Goal: Task Accomplishment & Management: Use online tool/utility

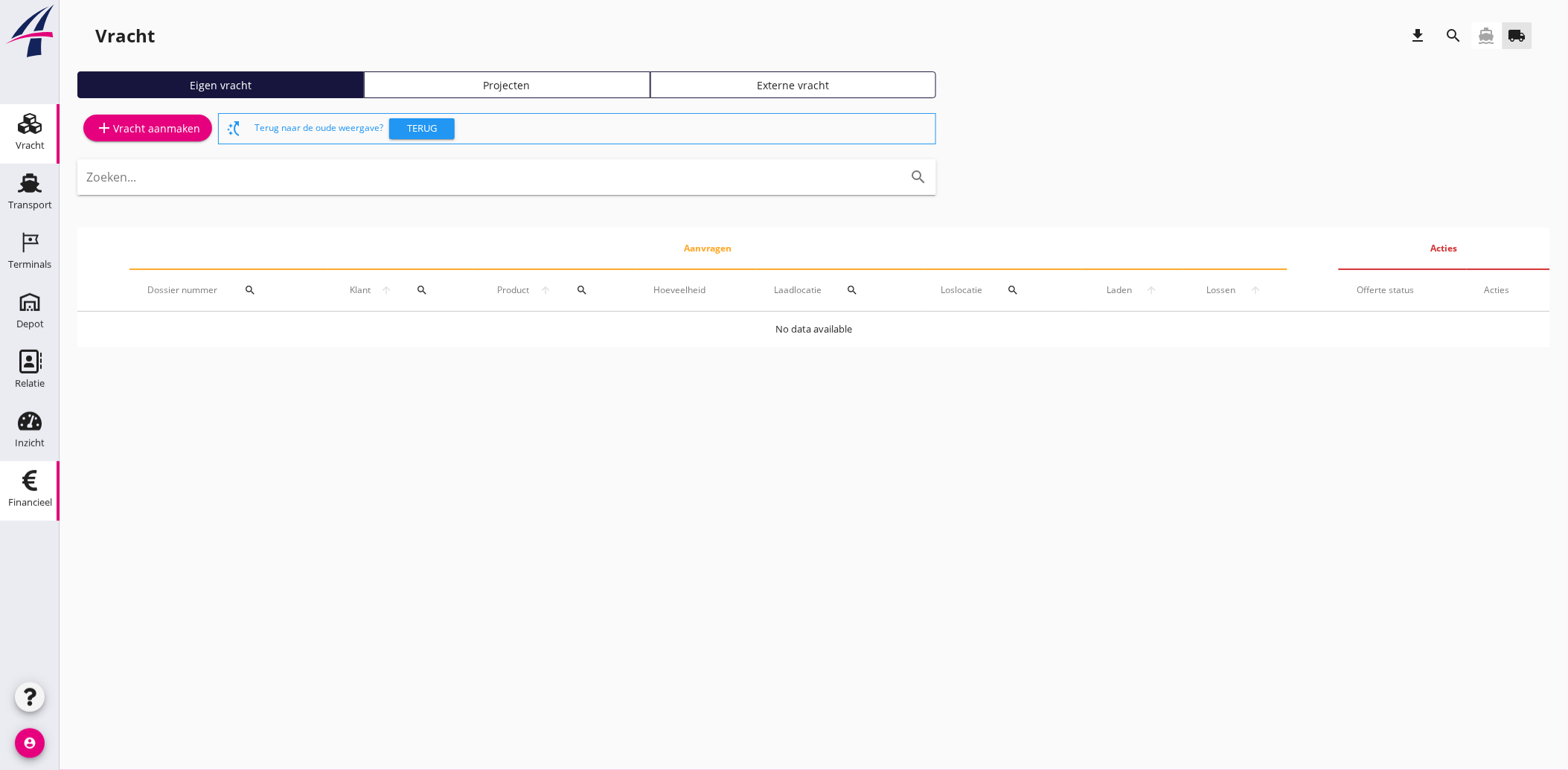
click at [52, 493] on div "Financieel" at bounding box center [30, 503] width 44 height 21
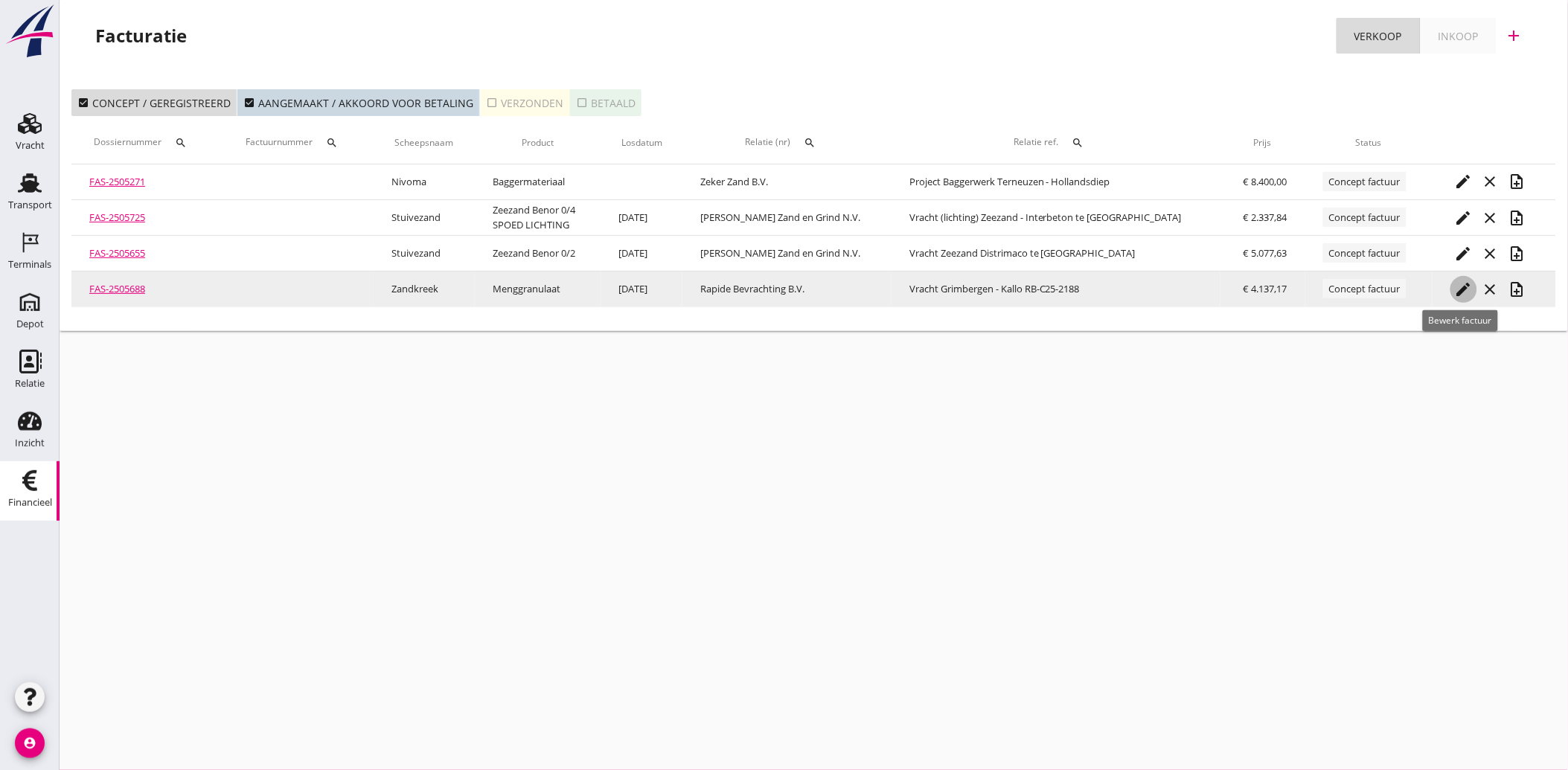
click at [1460, 287] on icon "edit" at bounding box center [1464, 289] width 18 height 18
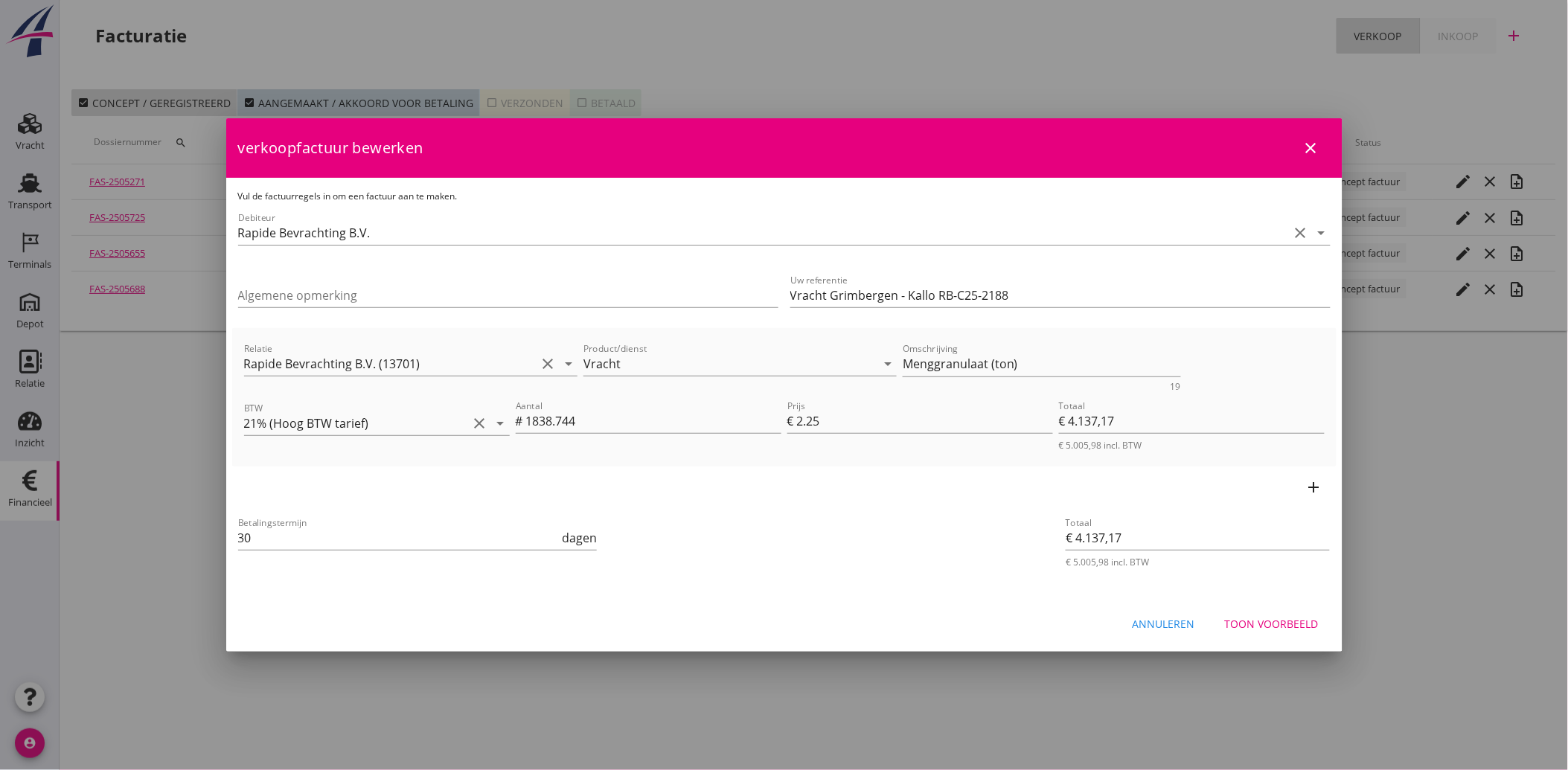
click at [1277, 623] on div "Toon voorbeeld" at bounding box center [1272, 624] width 94 height 16
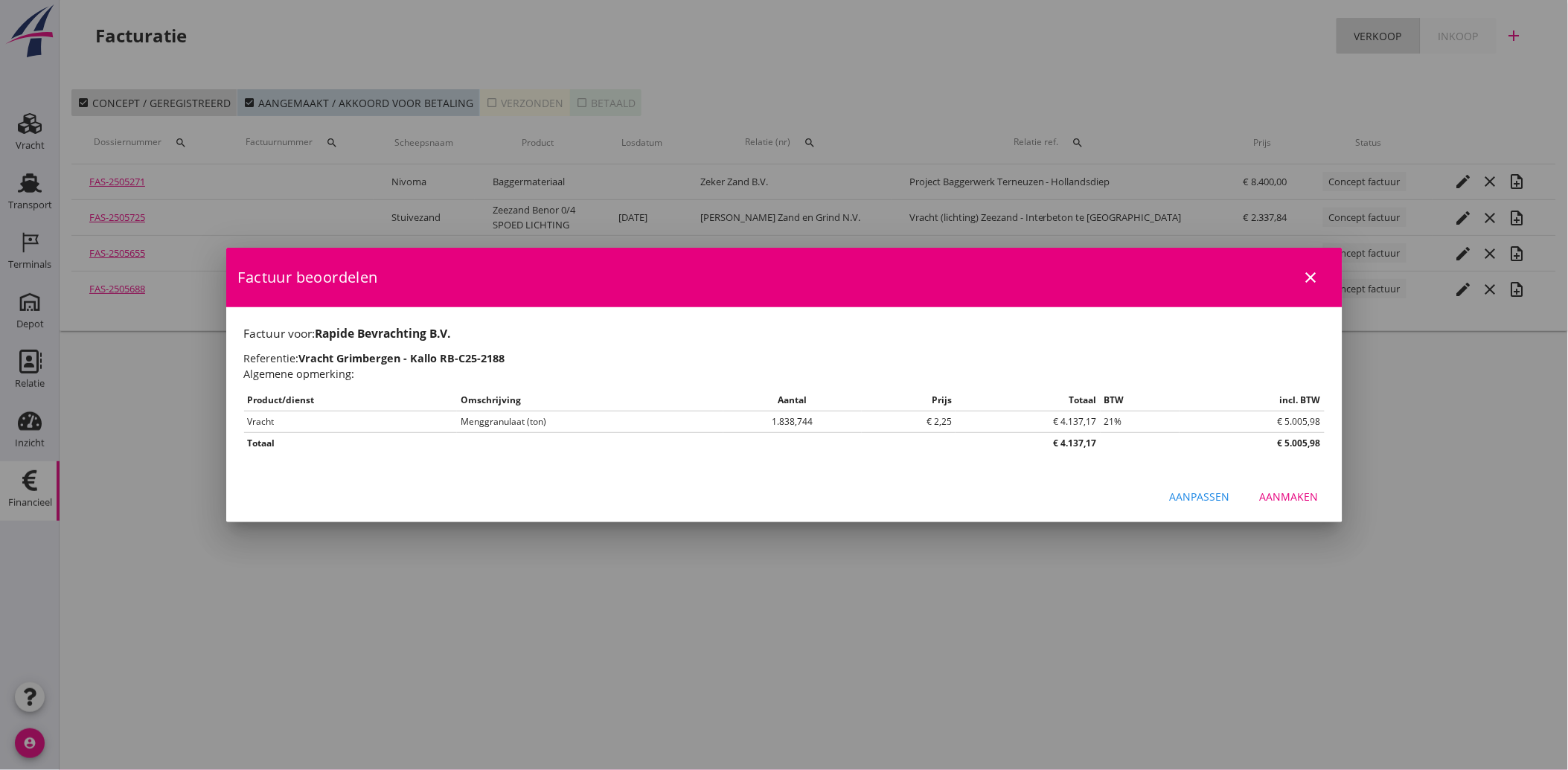
click at [1292, 497] on div "Aanmaken" at bounding box center [1290, 497] width 59 height 16
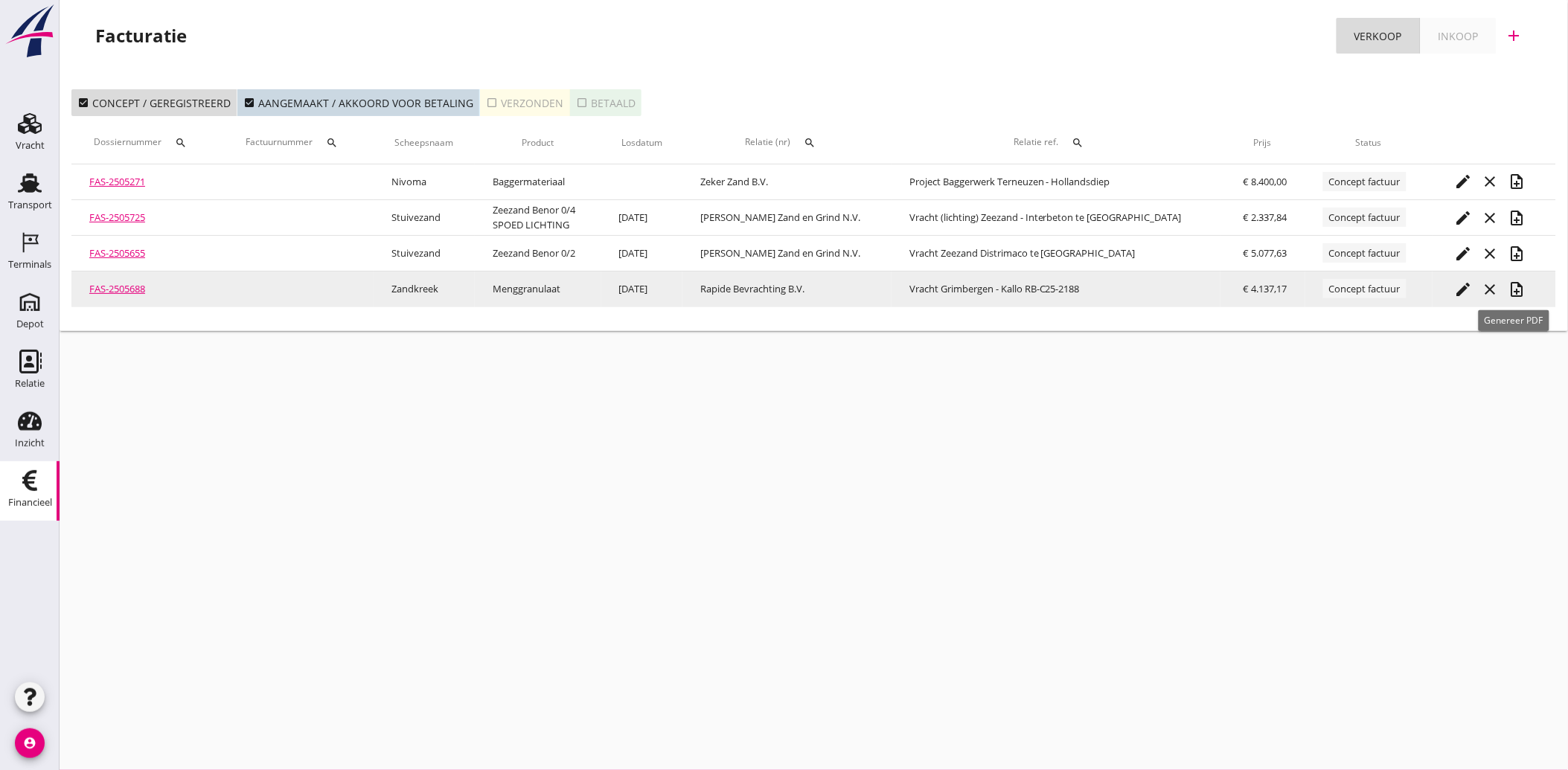
click at [1513, 291] on icon "note_add" at bounding box center [1518, 289] width 18 height 18
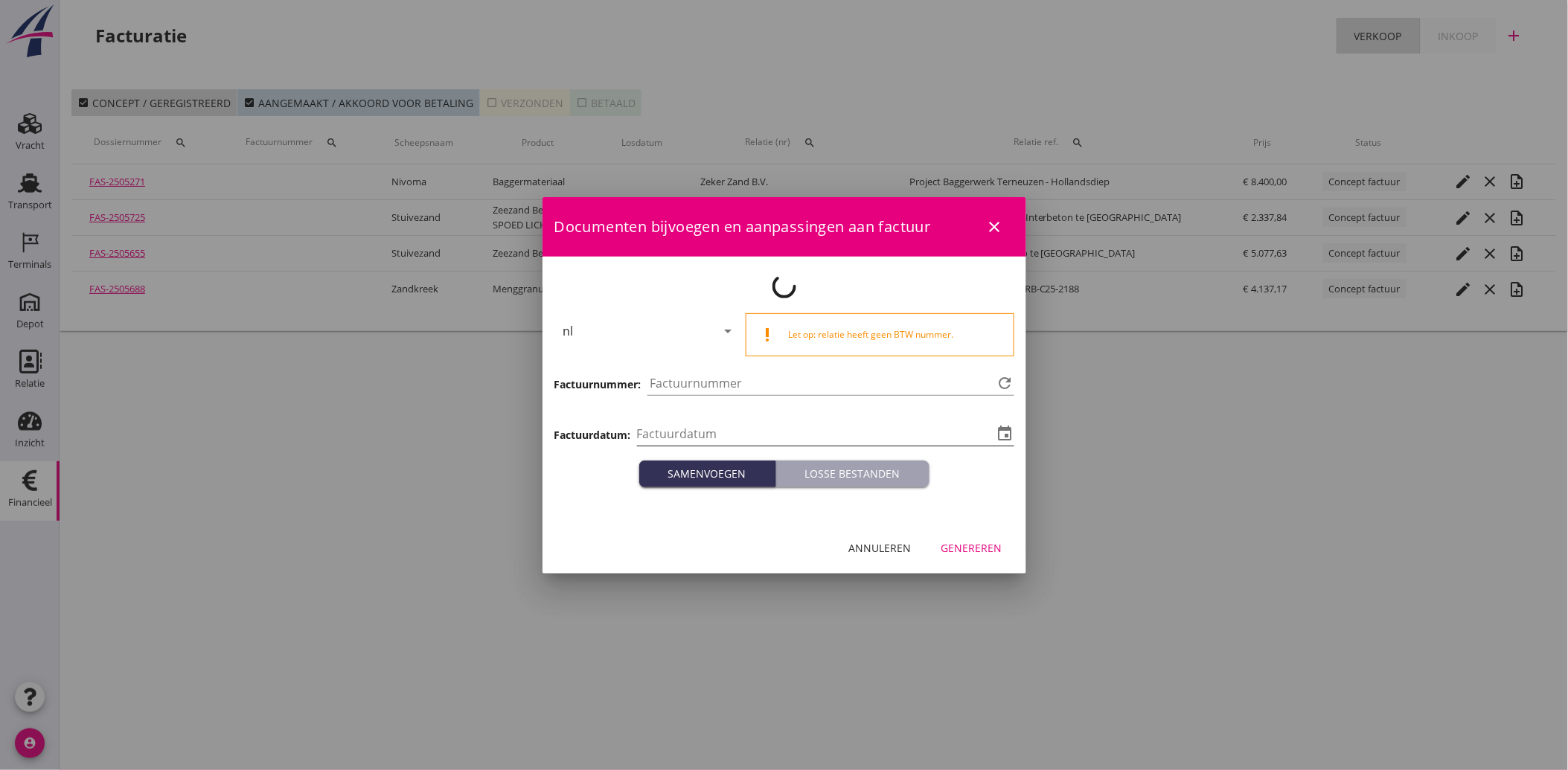
type input "[DATE]"
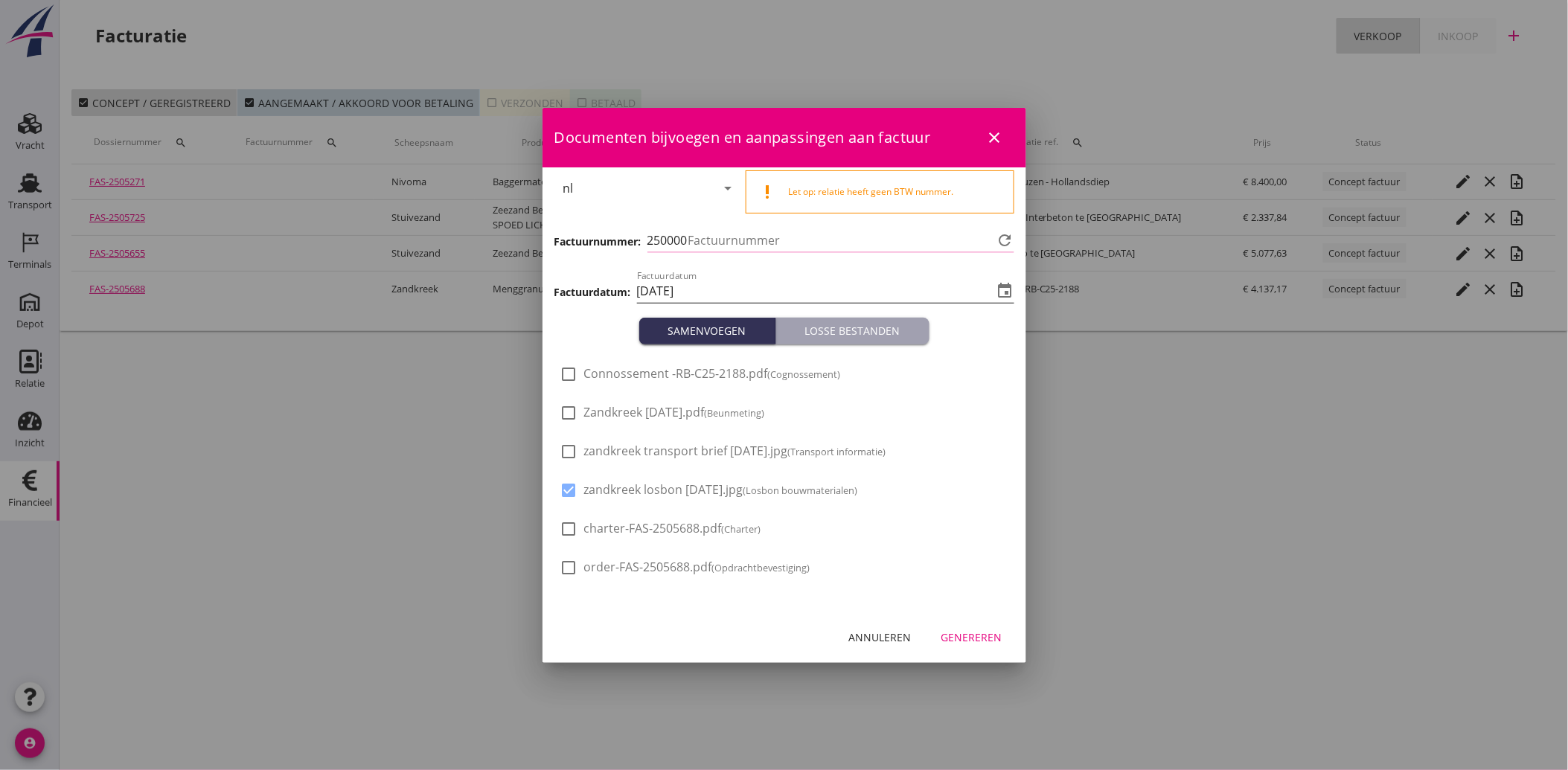
type input "3974"
click at [641, 418] on span "Zandkreek [DATE].pdf (Beunmeting)" at bounding box center [675, 413] width 181 height 16
checkbox input "true"
click at [949, 647] on button "Genereren" at bounding box center [972, 637] width 85 height 27
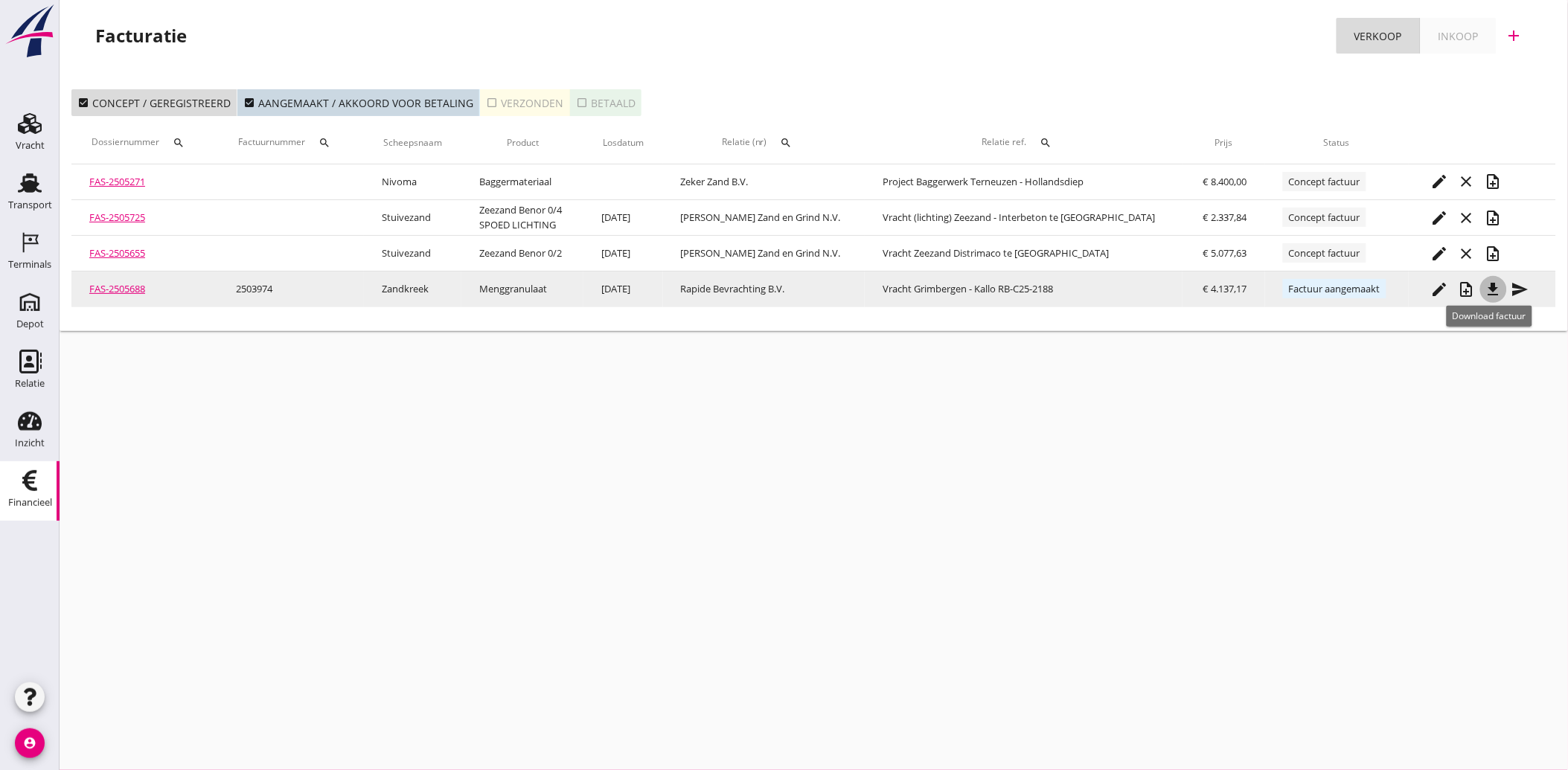
click at [1491, 287] on icon "file_download" at bounding box center [1494, 289] width 18 height 18
click at [1507, 285] on div "send" at bounding box center [1521, 289] width 27 height 18
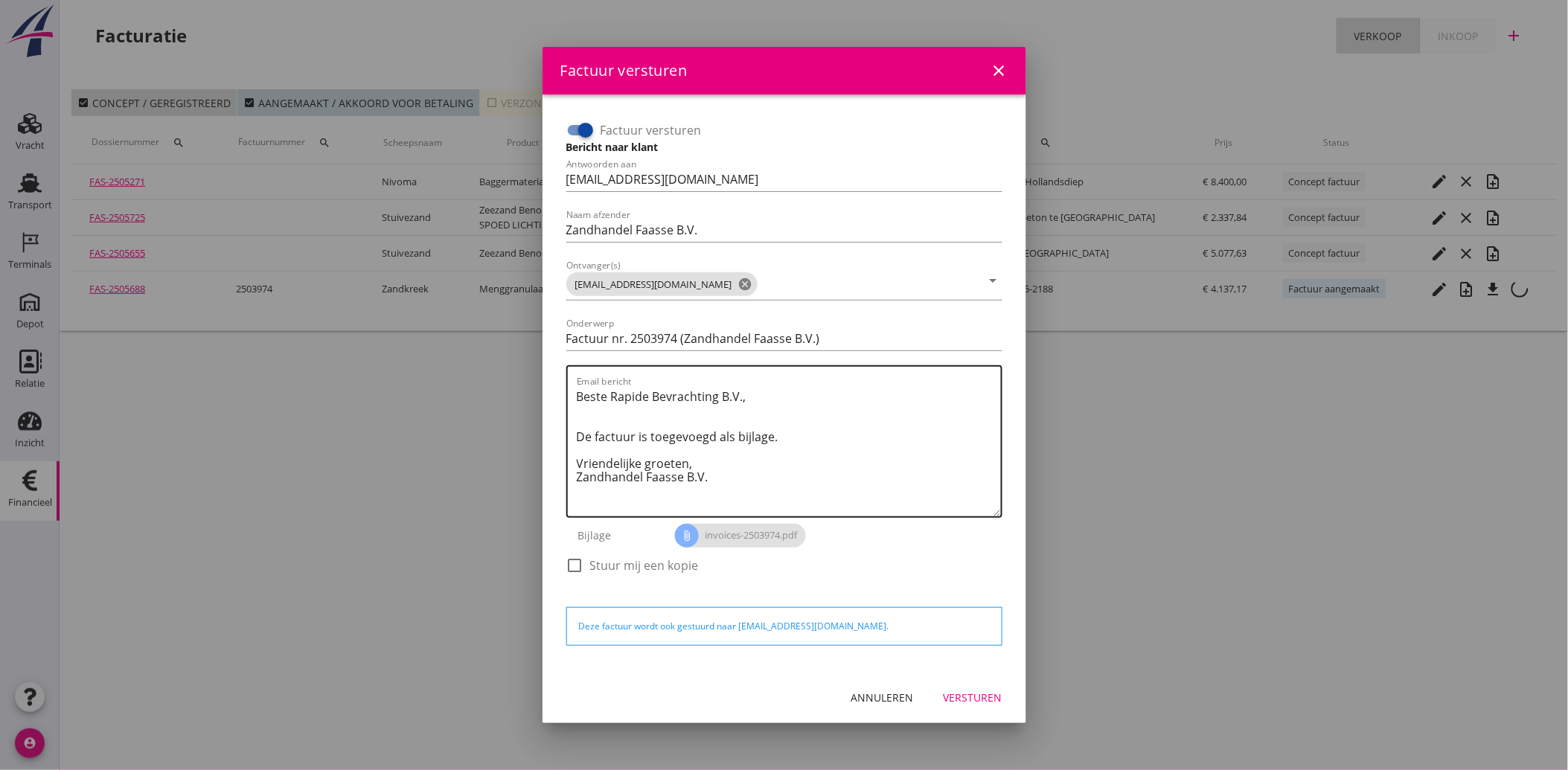
click at [774, 472] on textarea "Beste Rapide Bevrachting B.V., De factuur is toegevoegd als bijlage. Vriendelij…" at bounding box center [789, 450] width 424 height 132
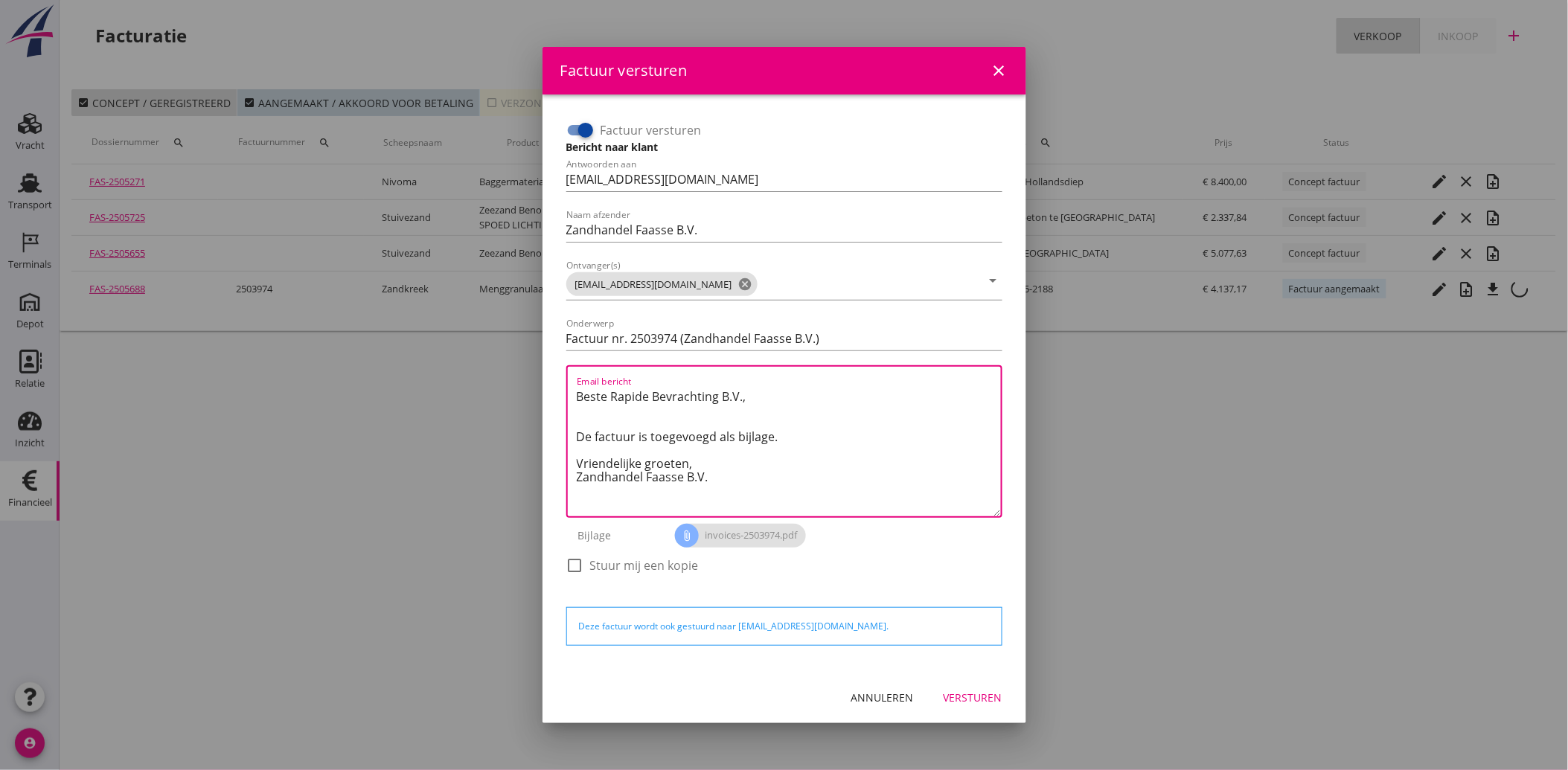
drag, startPoint x: 713, startPoint y: 471, endPoint x: 514, endPoint y: 353, distance: 231.4
click at [514, 353] on div "Factuur versturen close Factuur versturen Bericht naar klant Antwoorden aan [EM…" at bounding box center [784, 385] width 1568 height 770
paste textarea "Geachte heer/mevrouw, Hierbij zenden wij u onze factuur i.v.m. de door ons aan …"
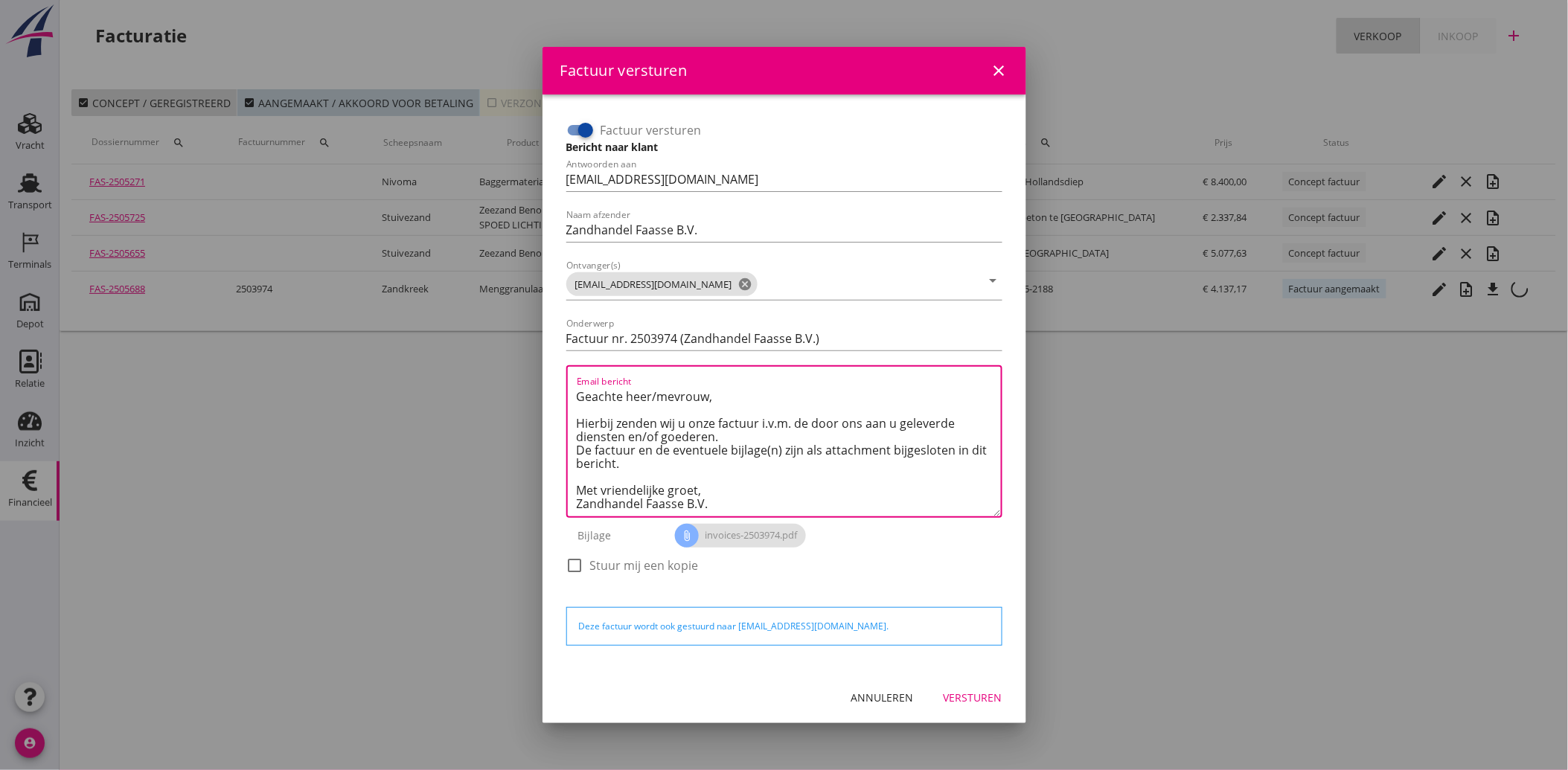
type textarea "Geachte heer/mevrouw, Hierbij zenden wij u onze factuur i.v.m. de door ons aan …"
click at [965, 695] on div "Versturen" at bounding box center [973, 697] width 59 height 16
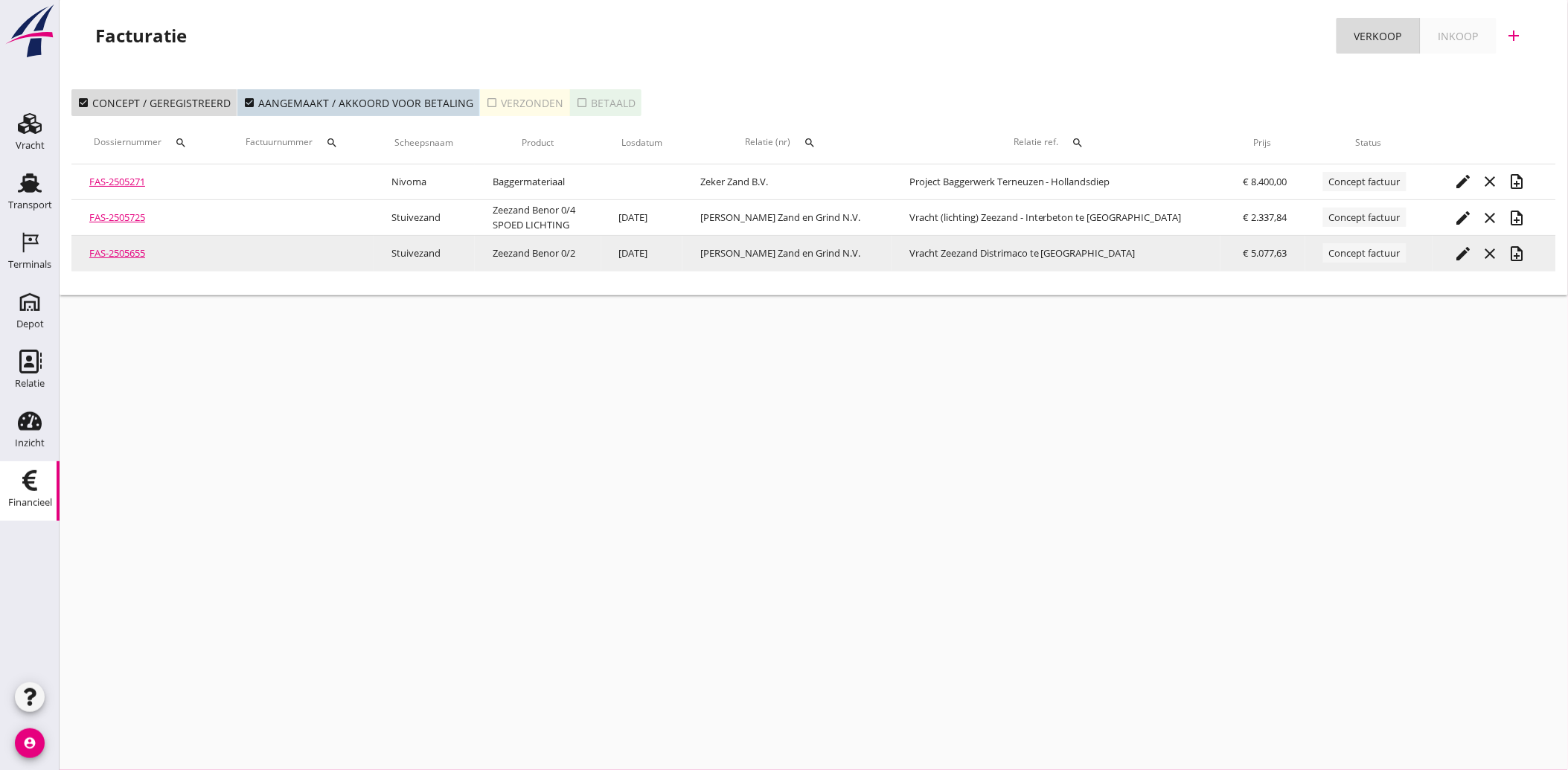
click at [1462, 254] on icon "edit" at bounding box center [1464, 253] width 18 height 18
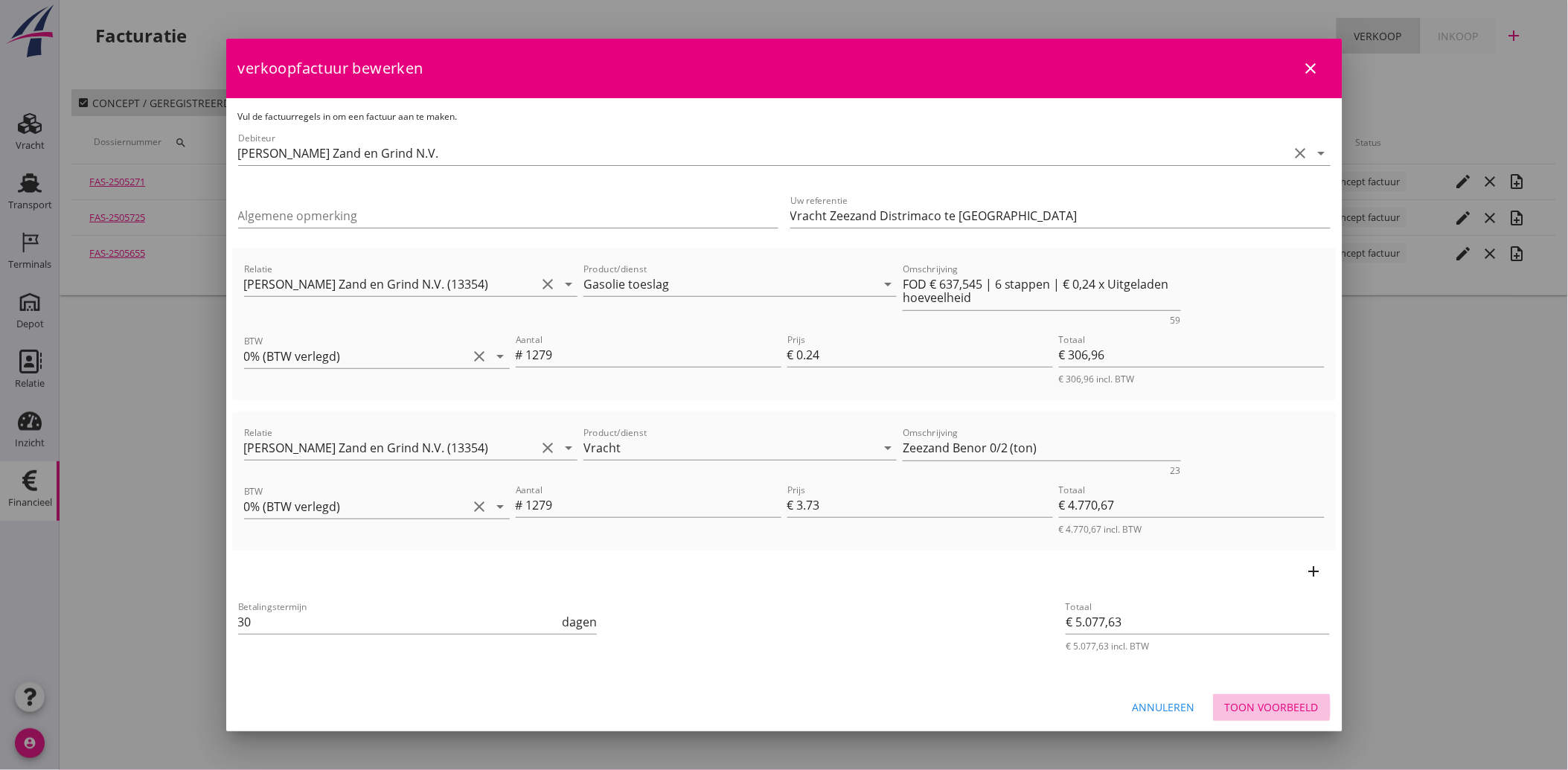
click at [1268, 716] on button "Toon voorbeeld" at bounding box center [1272, 708] width 117 height 27
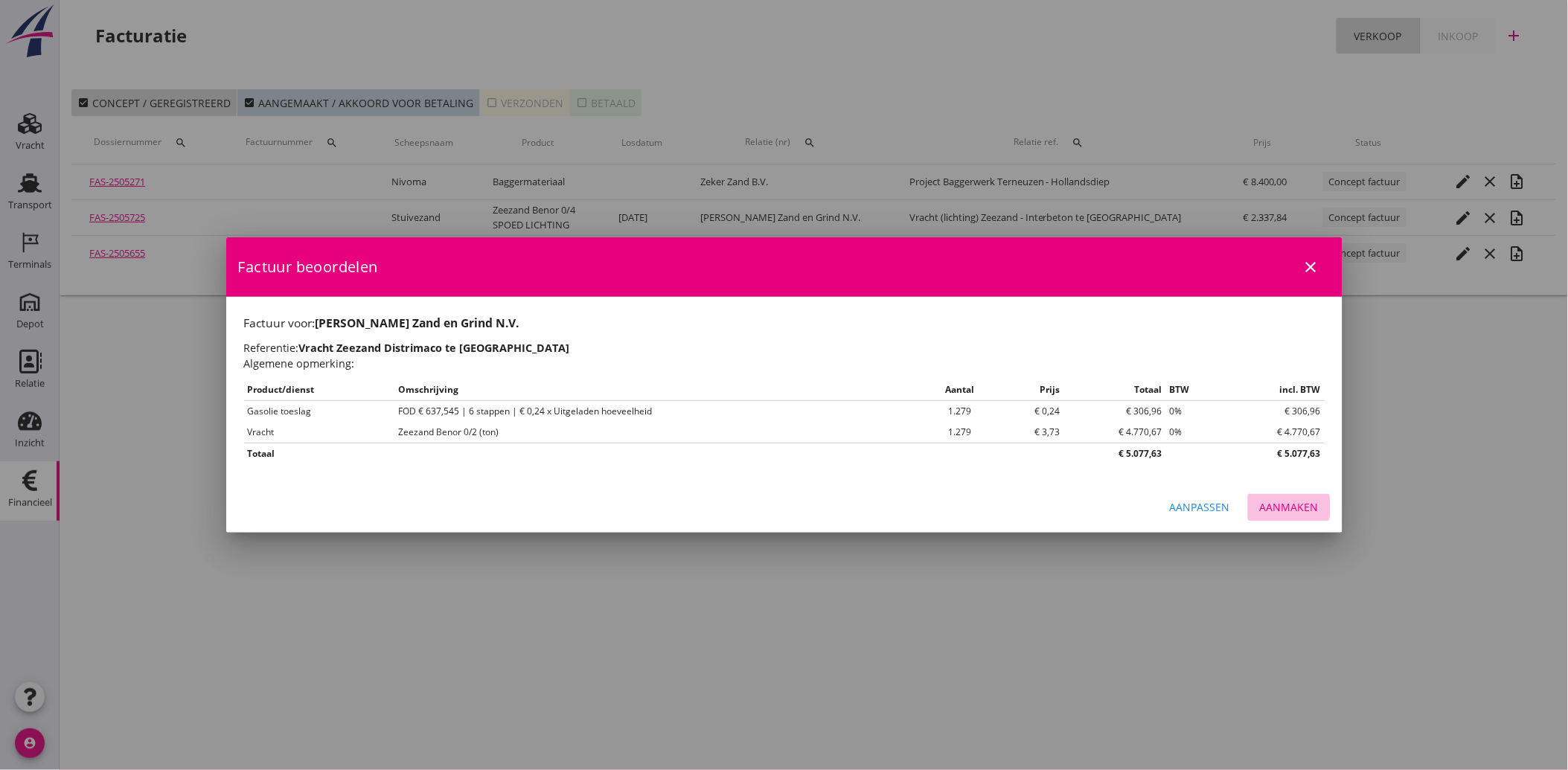
click at [1283, 509] on div "Aanmaken" at bounding box center [1290, 507] width 59 height 16
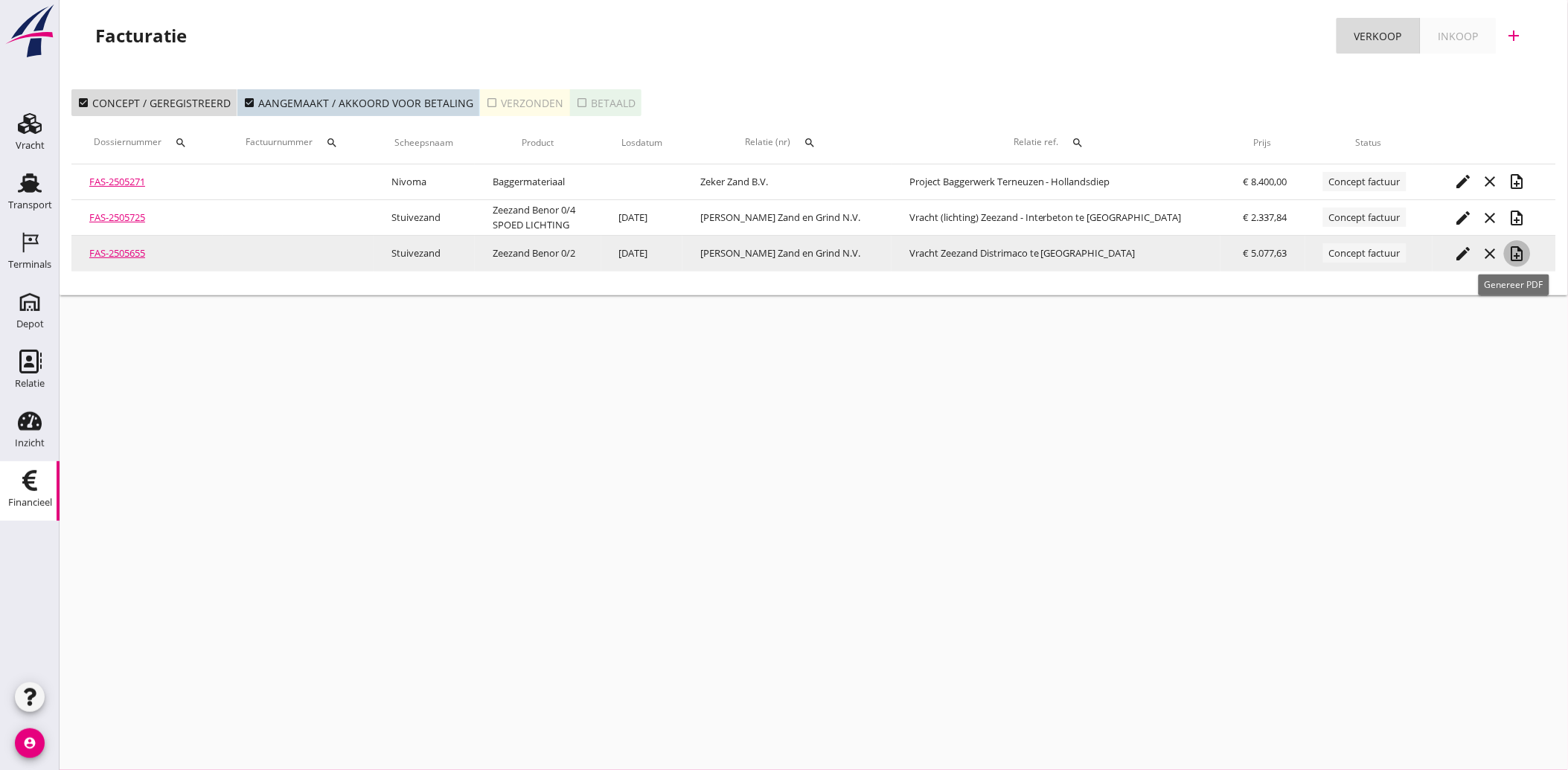
click at [1514, 253] on icon "note_add" at bounding box center [1518, 253] width 18 height 18
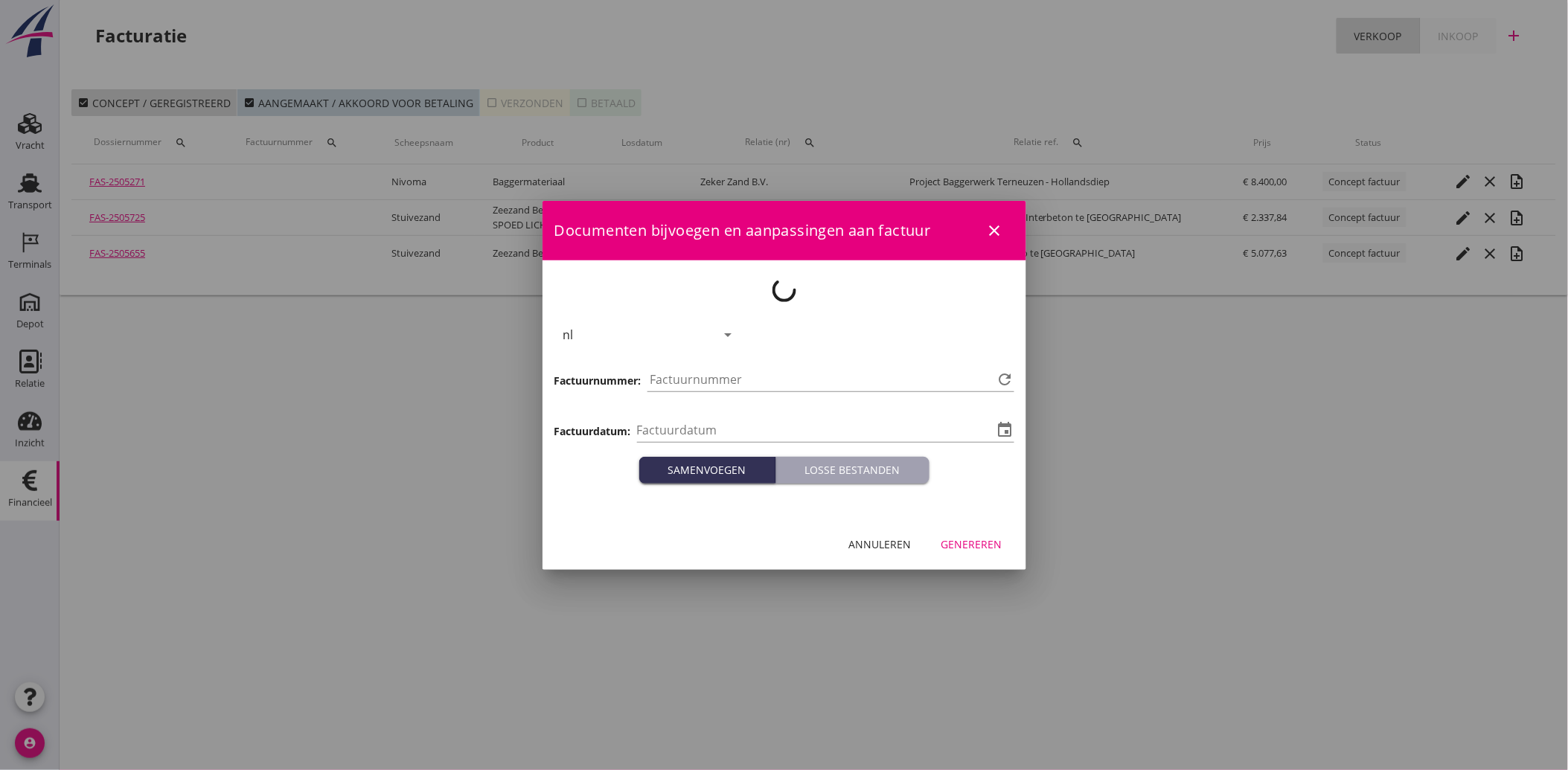
type input "[DATE]"
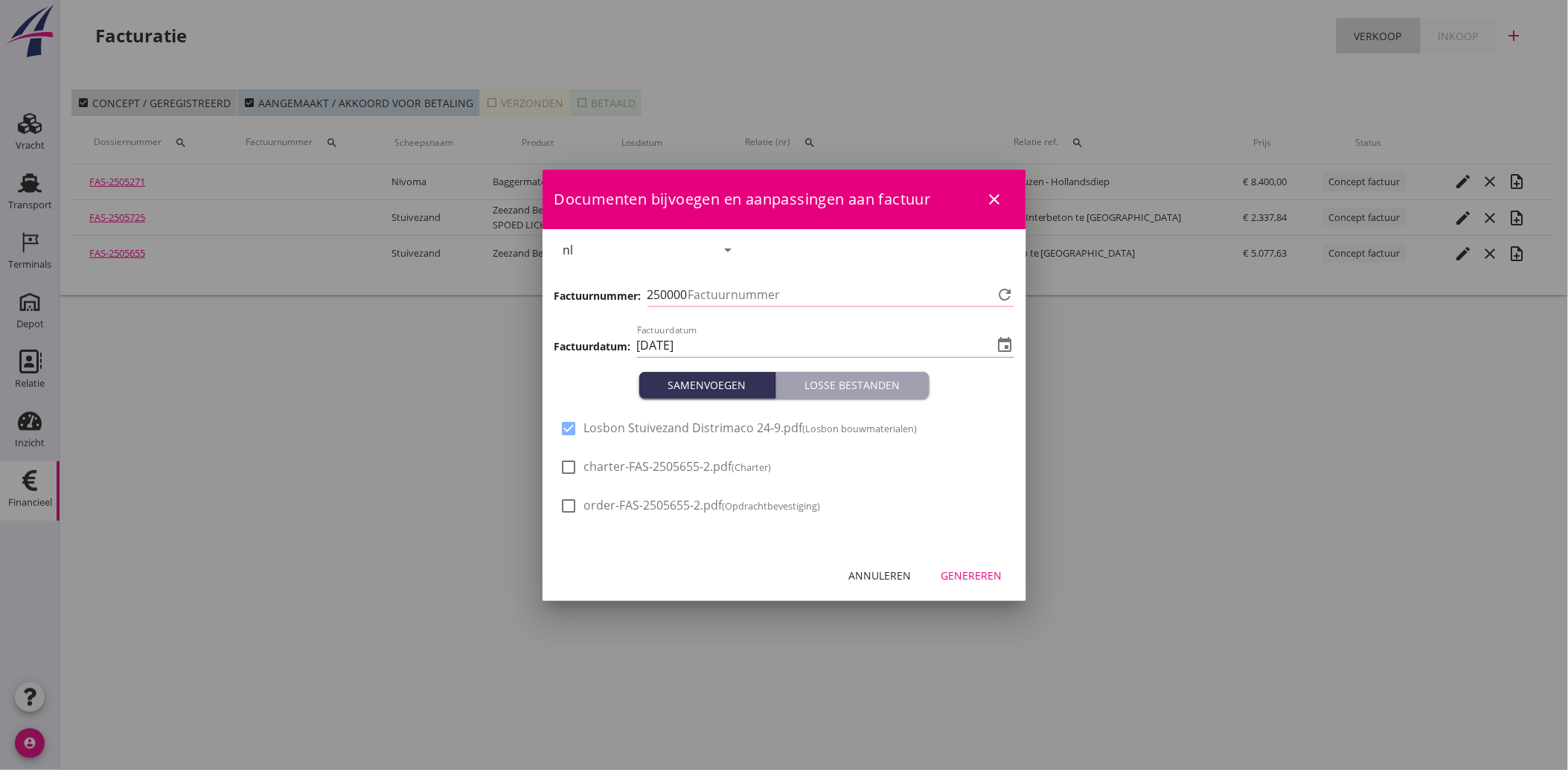
type input "3975"
click at [965, 570] on div "Genereren" at bounding box center [972, 576] width 61 height 16
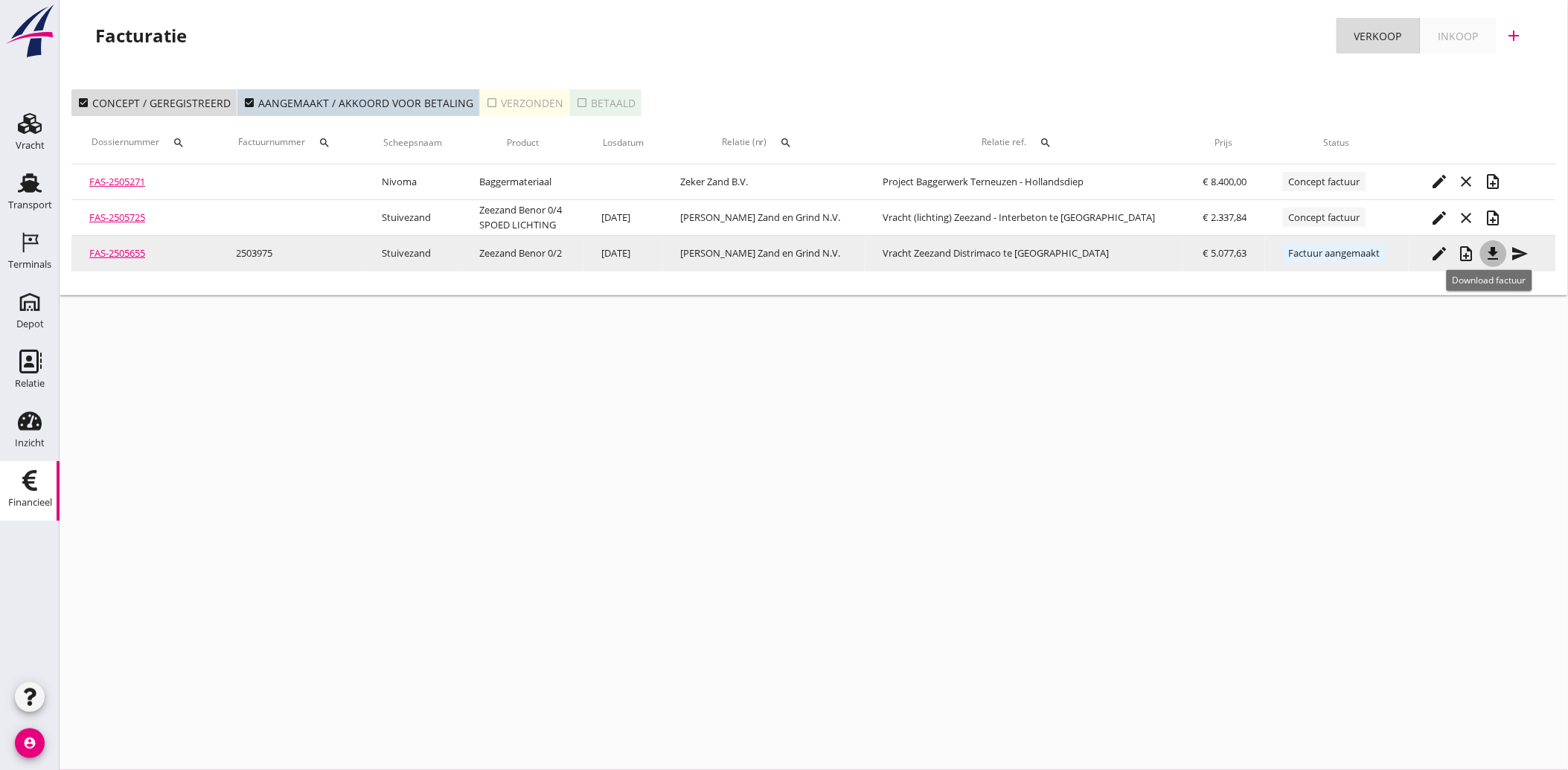
click at [1490, 255] on icon "file_download" at bounding box center [1494, 253] width 18 height 18
click at [1512, 250] on icon "send" at bounding box center [1521, 253] width 18 height 18
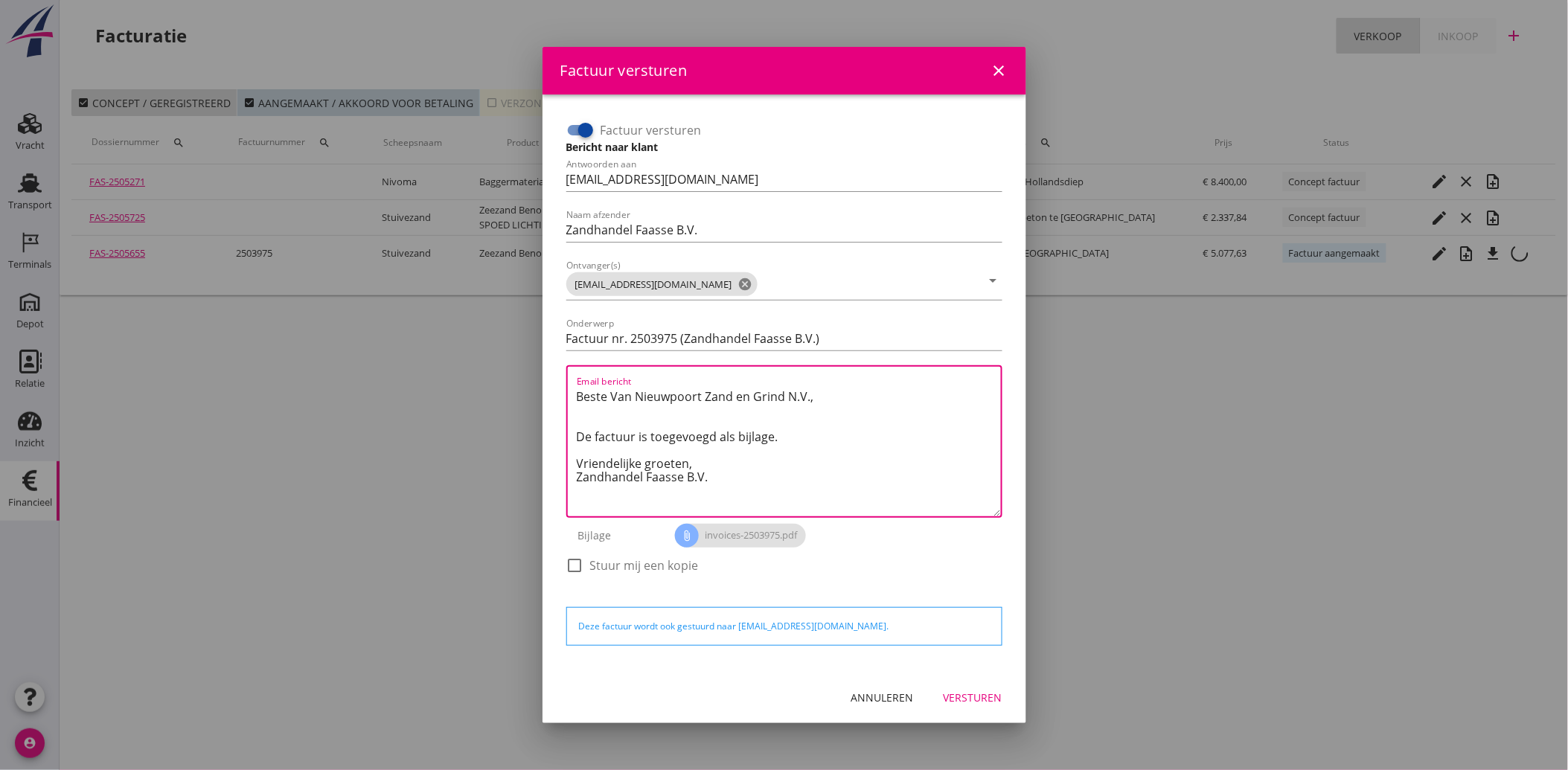
drag, startPoint x: 723, startPoint y: 480, endPoint x: 539, endPoint y: 355, distance: 222.4
click at [539, 355] on div "Factuur versturen close Factuur versturen Bericht naar klant Antwoorden aan [EM…" at bounding box center [784, 385] width 1568 height 770
paste textarea "Geachte heer/mevrouw, Hierbij zenden wij u onze factuur i.v.m. de door ons aan …"
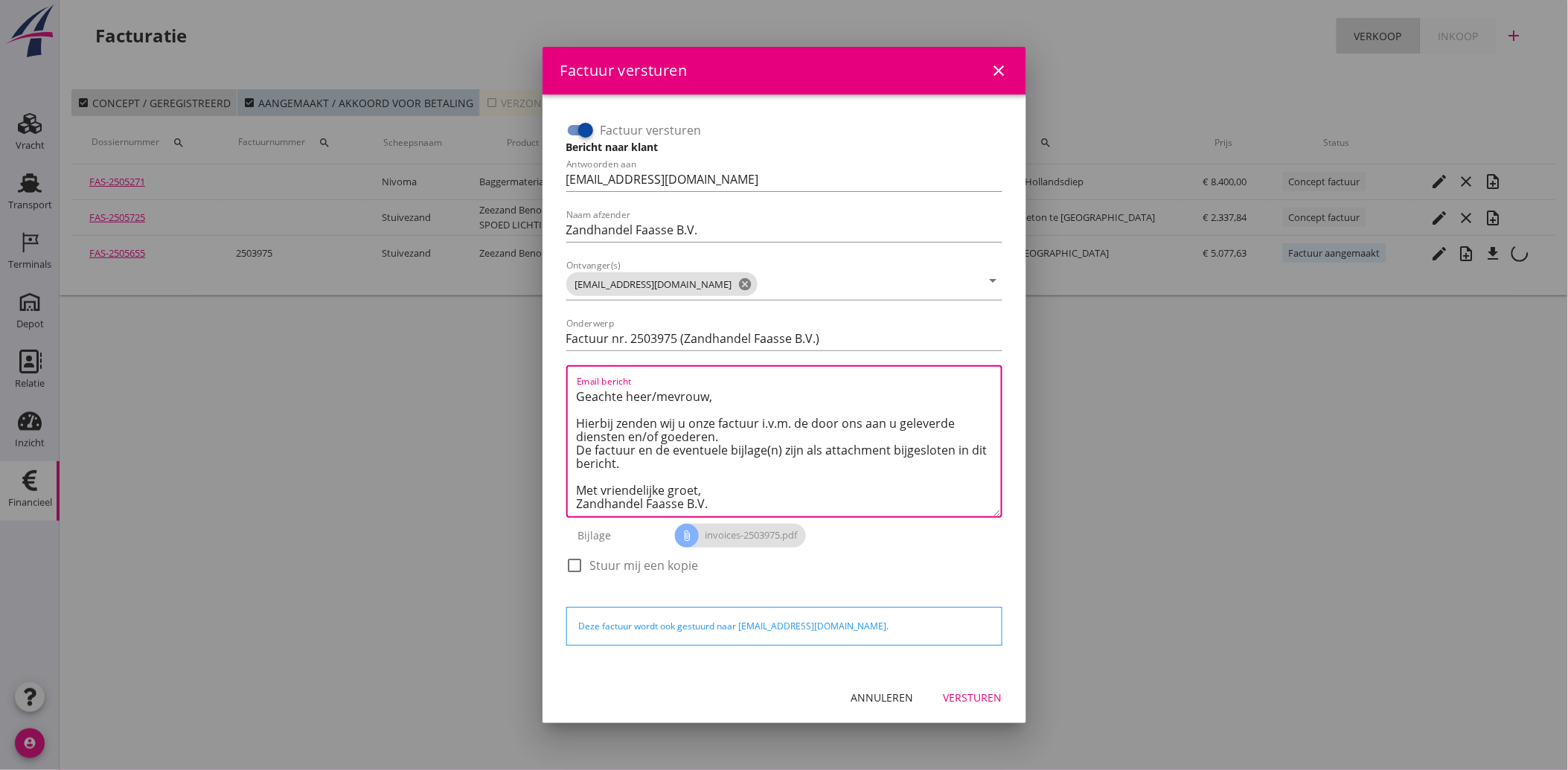
type textarea "Geachte heer/mevrouw, Hierbij zenden wij u onze factuur i.v.m. de door ons aan …"
click at [976, 705] on button "Versturen" at bounding box center [973, 698] width 82 height 27
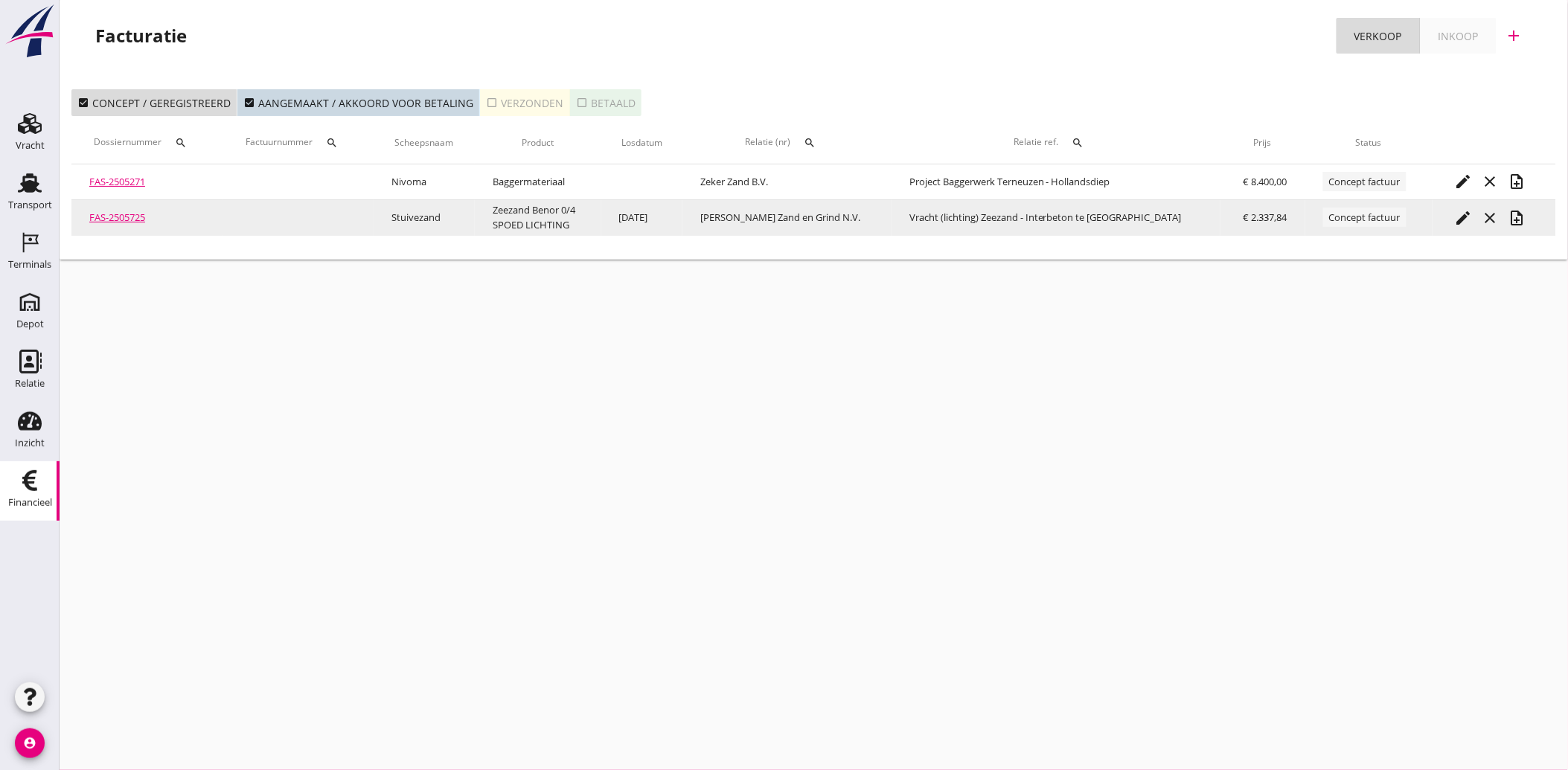
click at [1520, 211] on icon "note_add" at bounding box center [1518, 218] width 18 height 18
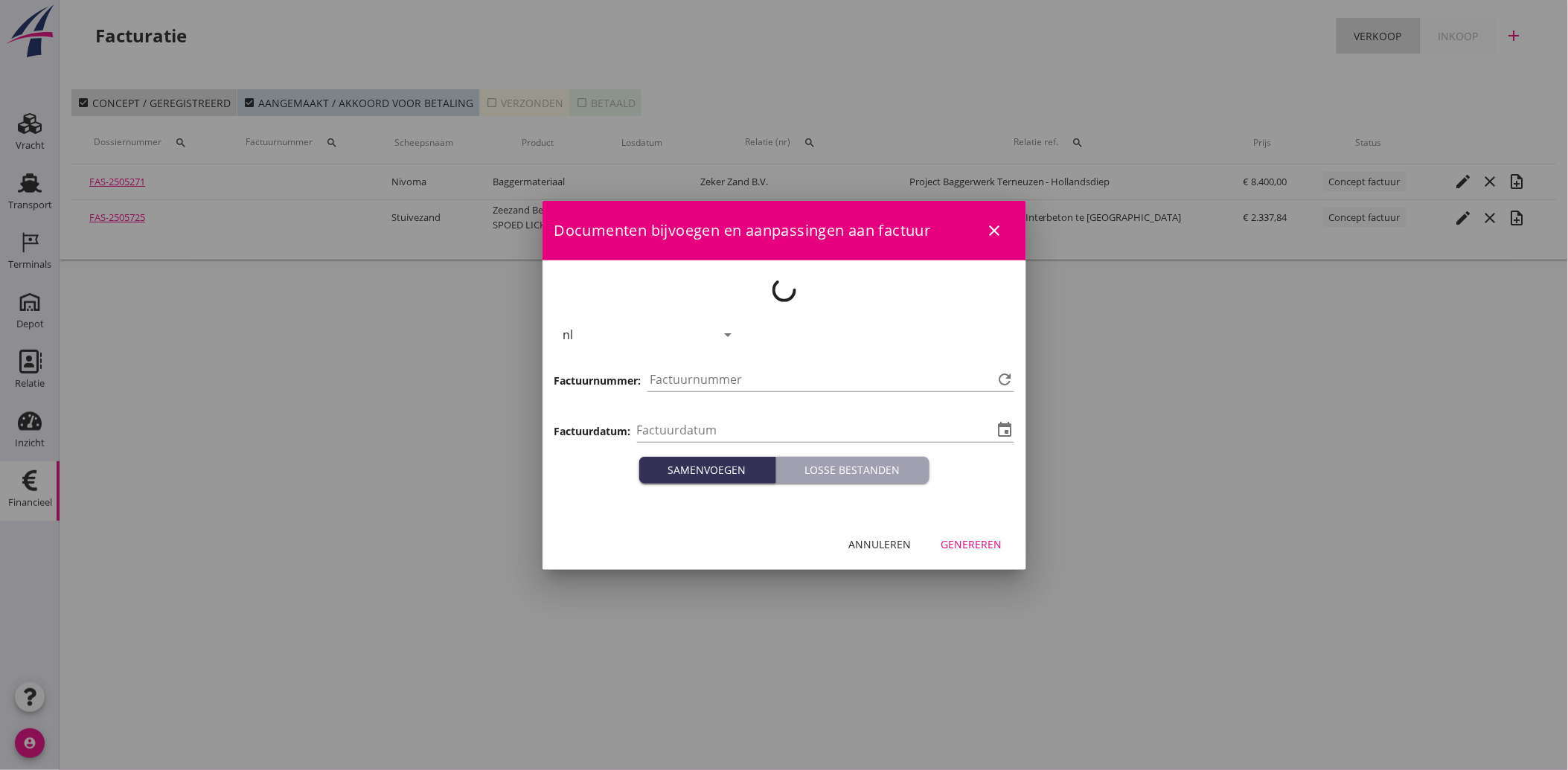
type input "[DATE]"
type input "3976"
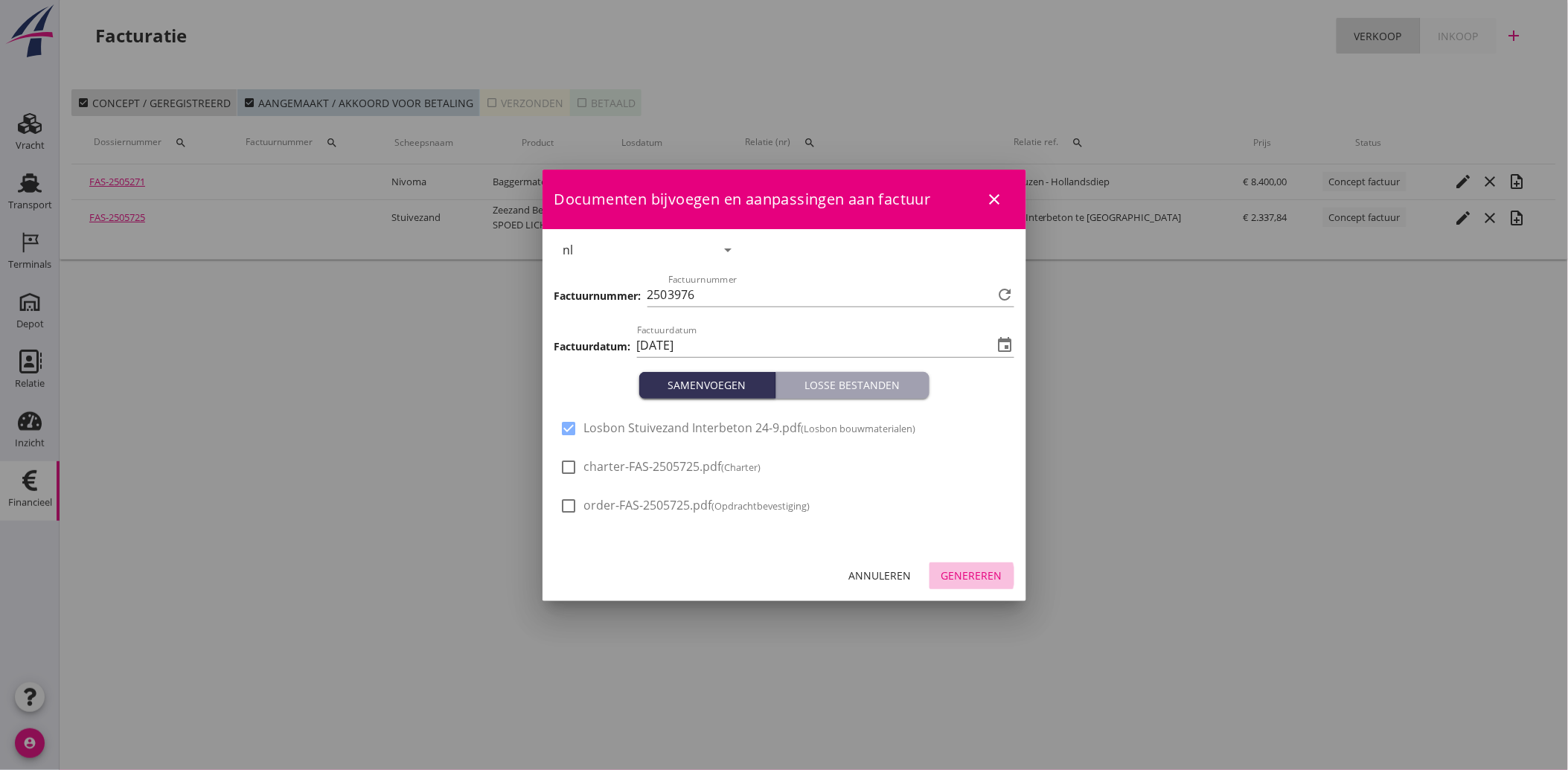
click at [953, 571] on div "Genereren" at bounding box center [972, 576] width 61 height 16
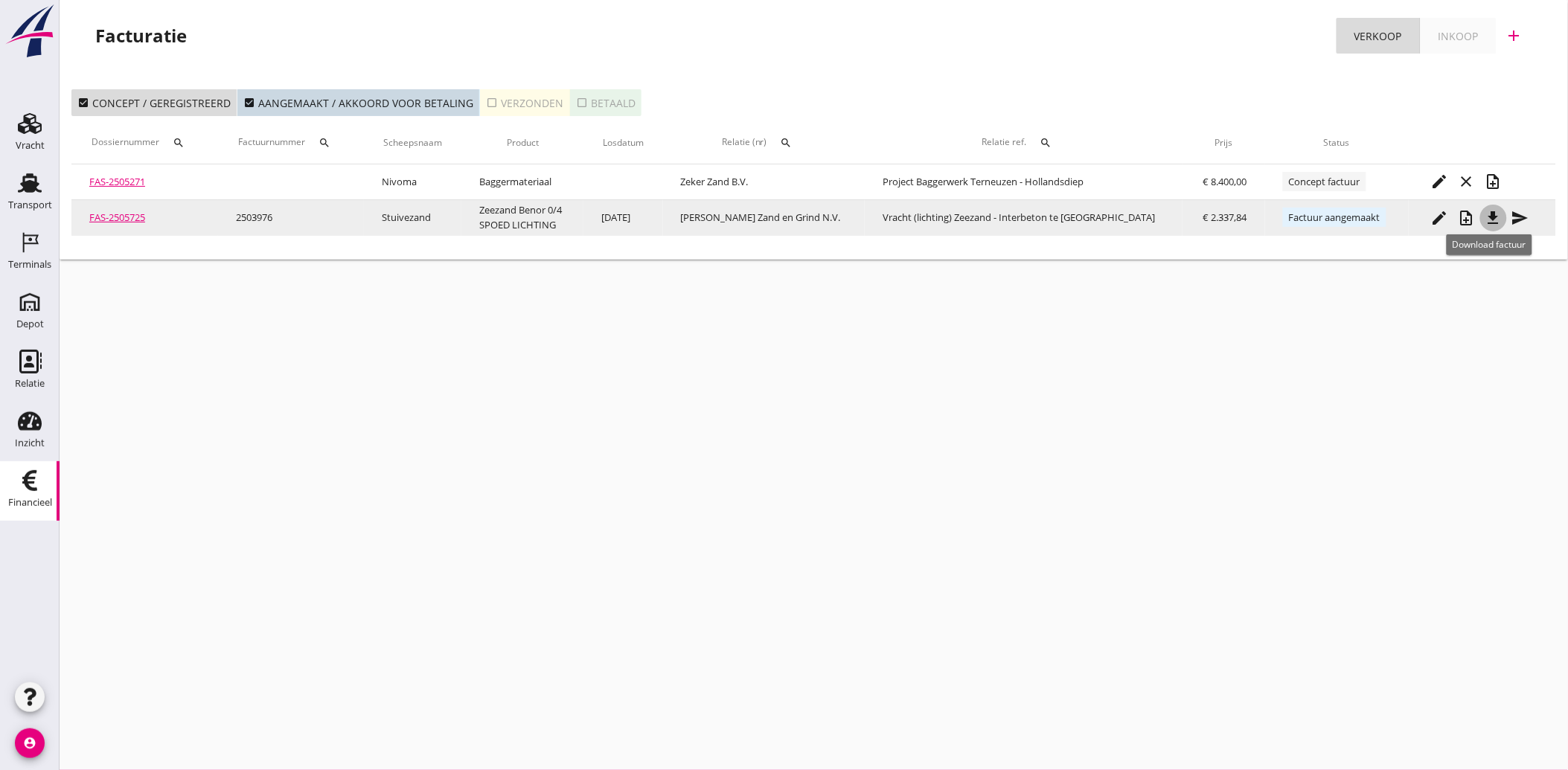
click at [1490, 212] on icon "file_download" at bounding box center [1494, 218] width 18 height 18
click at [1512, 214] on icon "send" at bounding box center [1521, 218] width 18 height 18
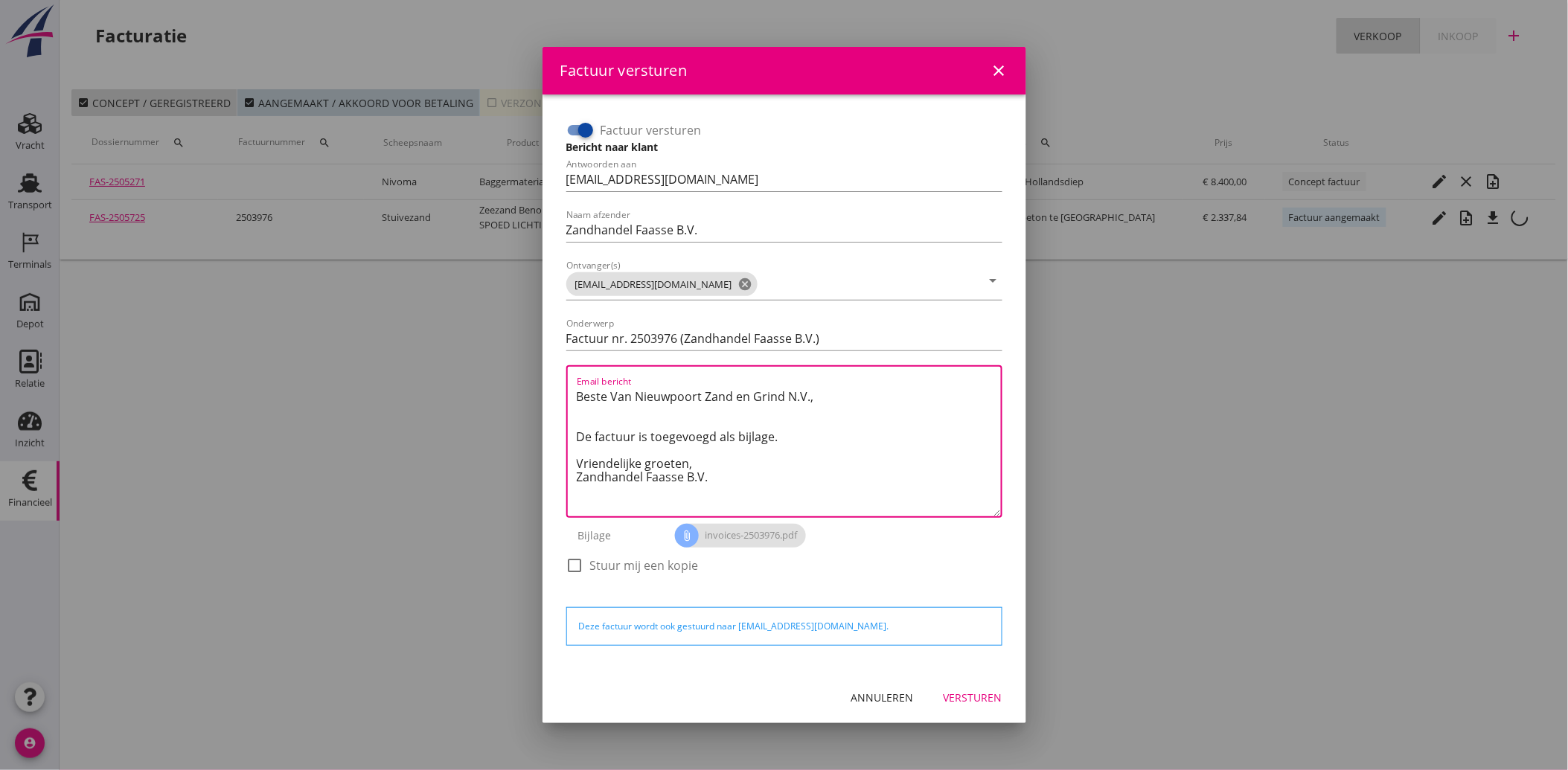
drag, startPoint x: 730, startPoint y: 486, endPoint x: 568, endPoint y: 384, distance: 191.4
click at [568, 384] on div "Email bericht Beste Van Nieuwpoort Zand en Grind N.V., De factuur is toegevoegd…" at bounding box center [785, 441] width 436 height 153
paste textarea "Geachte heer/mevrouw, Hierbij zenden wij u onze factuur i.v.m. de door ons aan …"
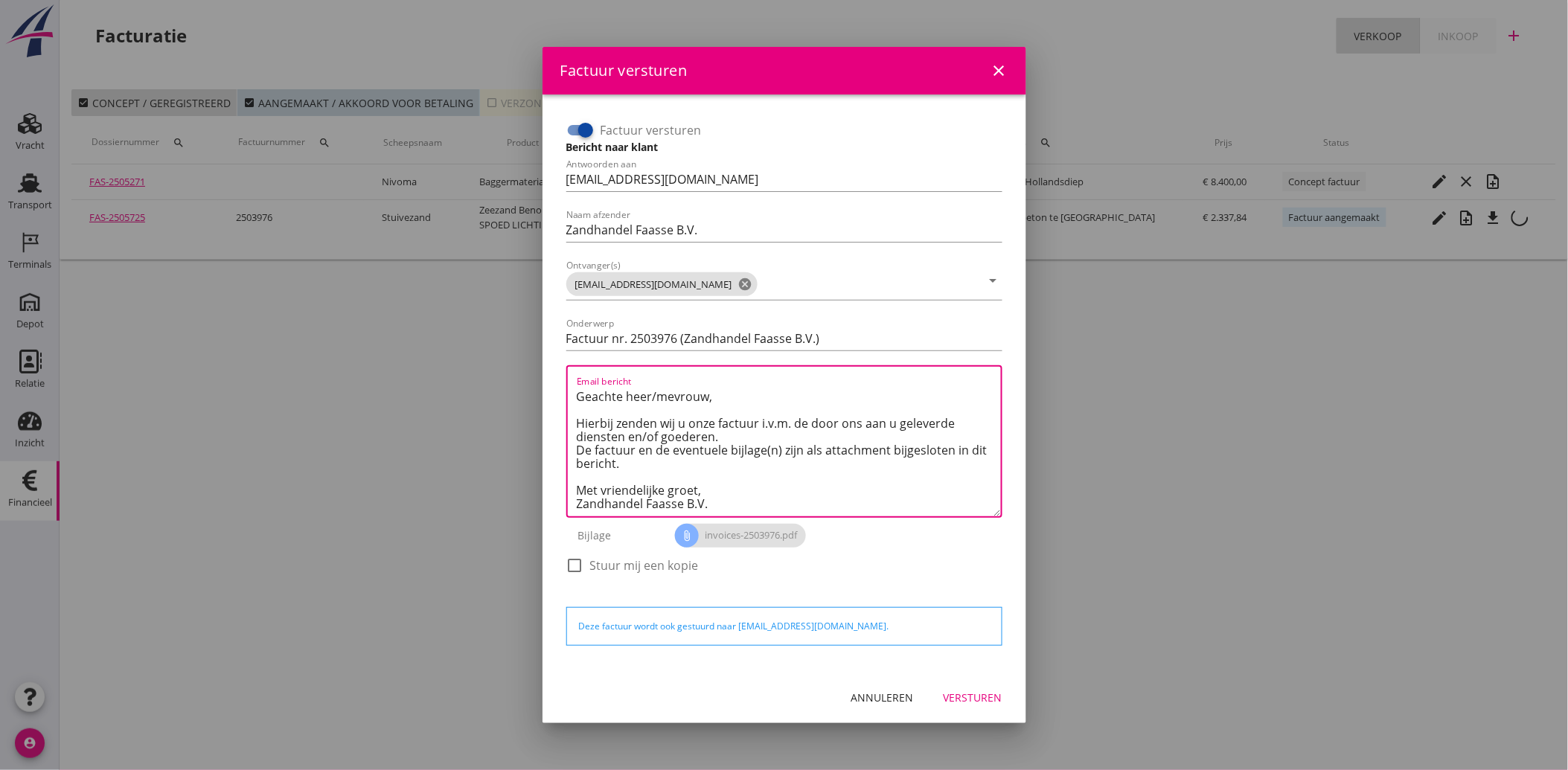
type textarea "Geachte heer/mevrouw, Hierbij zenden wij u onze factuur i.v.m. de door ons aan …"
click at [972, 697] on div "Versturen" at bounding box center [973, 697] width 59 height 16
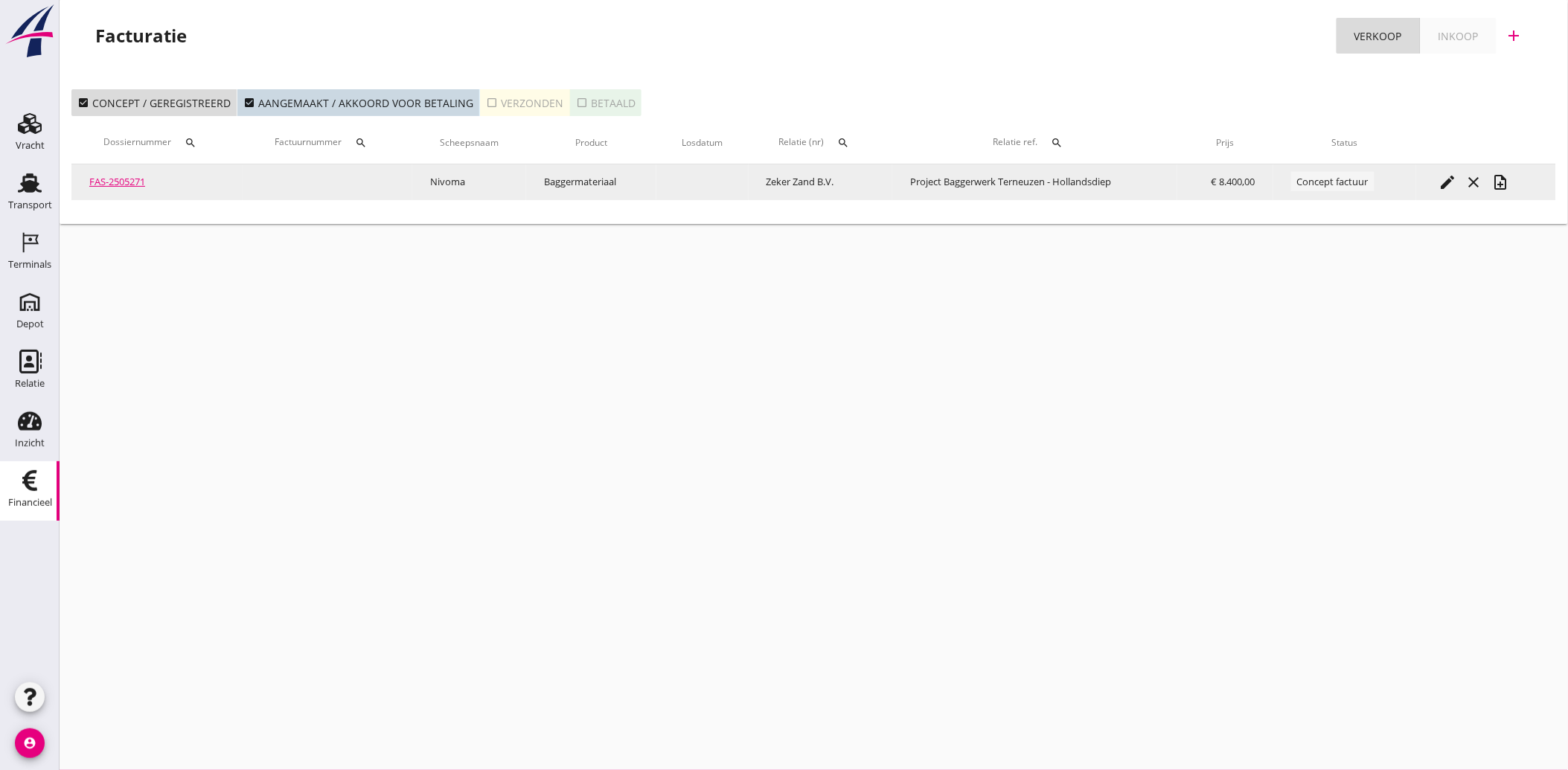
click at [1446, 177] on icon "edit" at bounding box center [1447, 182] width 18 height 18
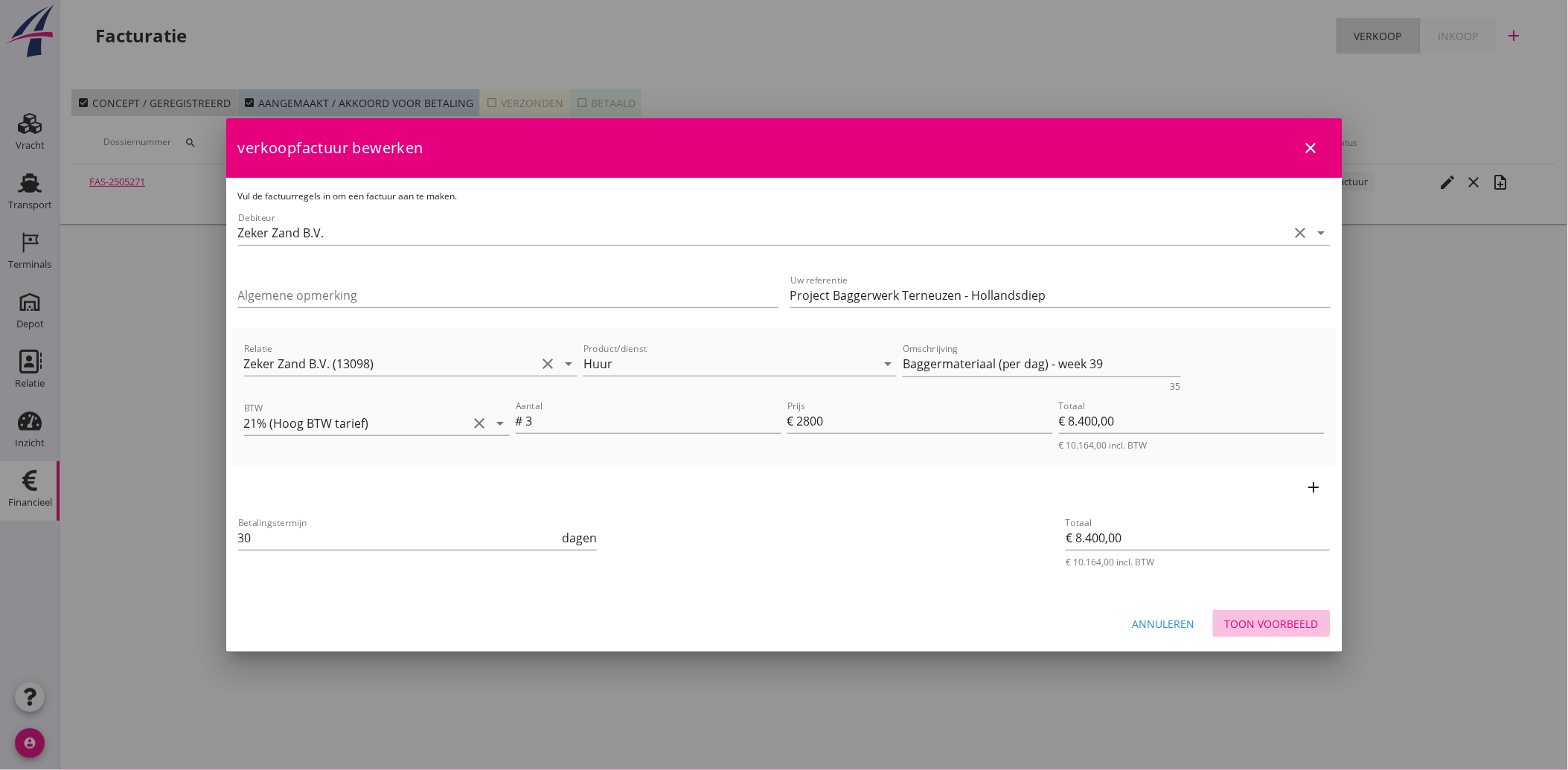
click at [1246, 629] on div "Toon voorbeeld" at bounding box center [1272, 624] width 94 height 16
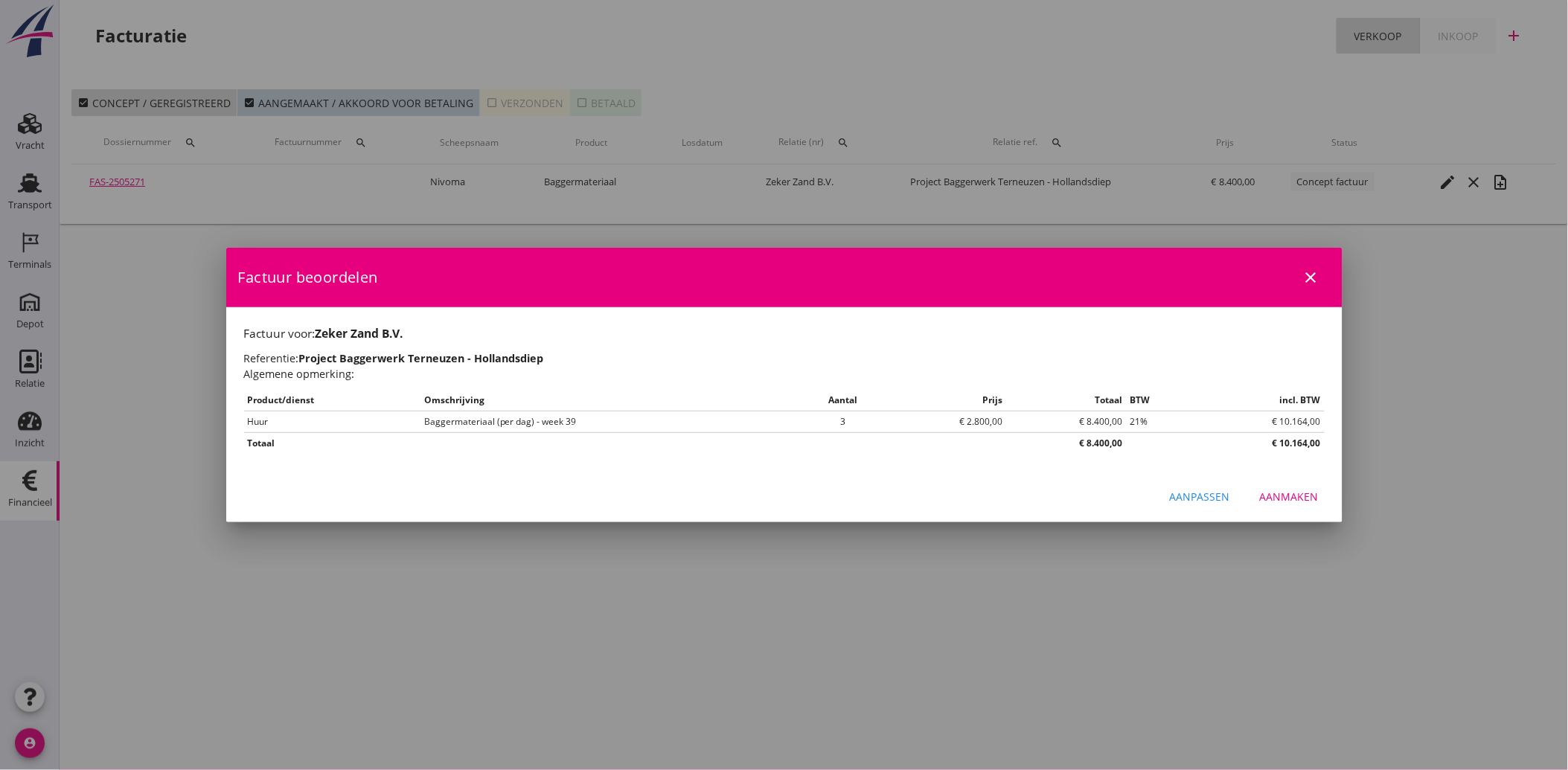
click at [1289, 496] on div "Aanmaken" at bounding box center [1290, 497] width 59 height 16
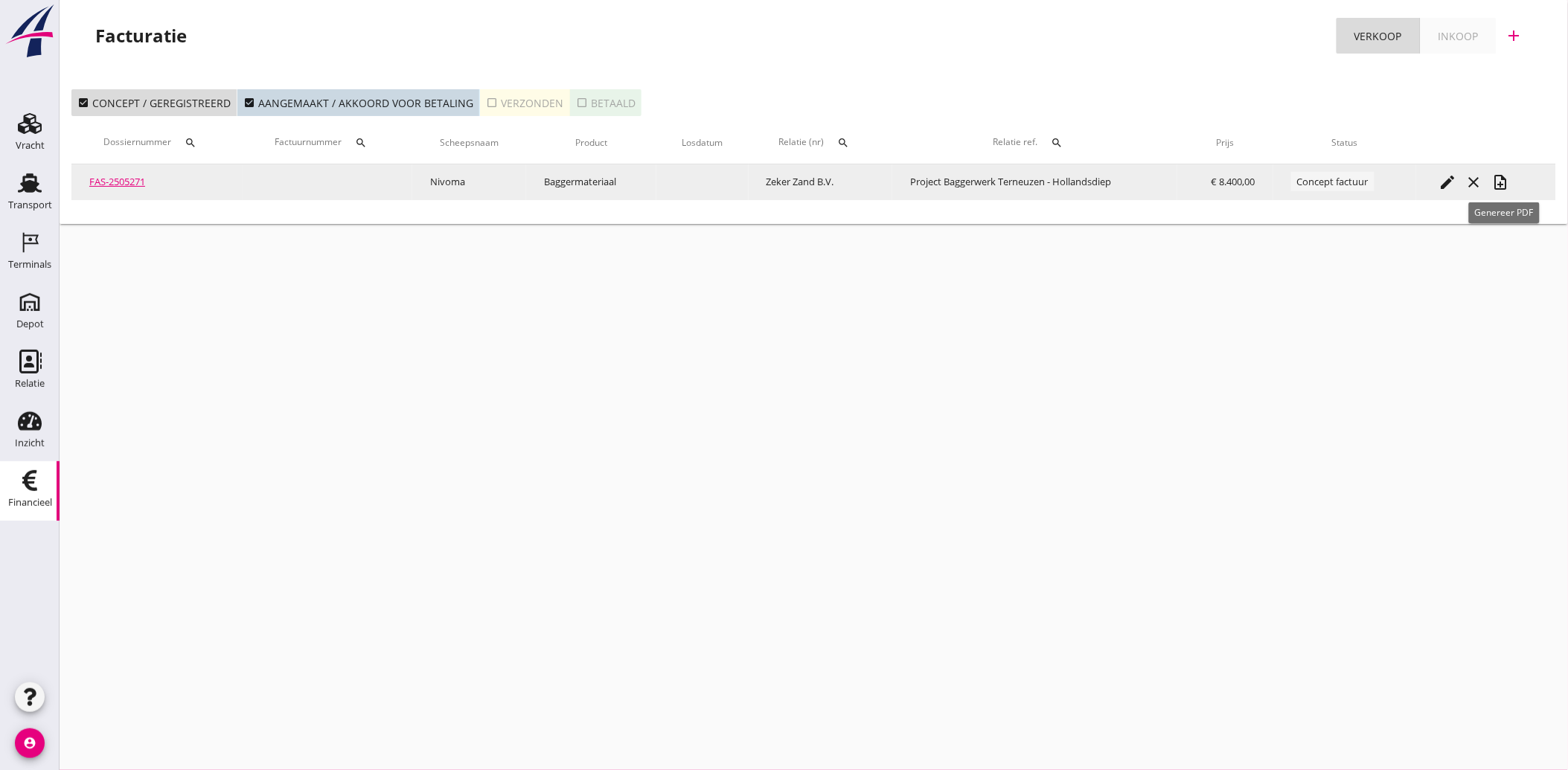
click at [1506, 180] on icon "note_add" at bounding box center [1501, 182] width 18 height 18
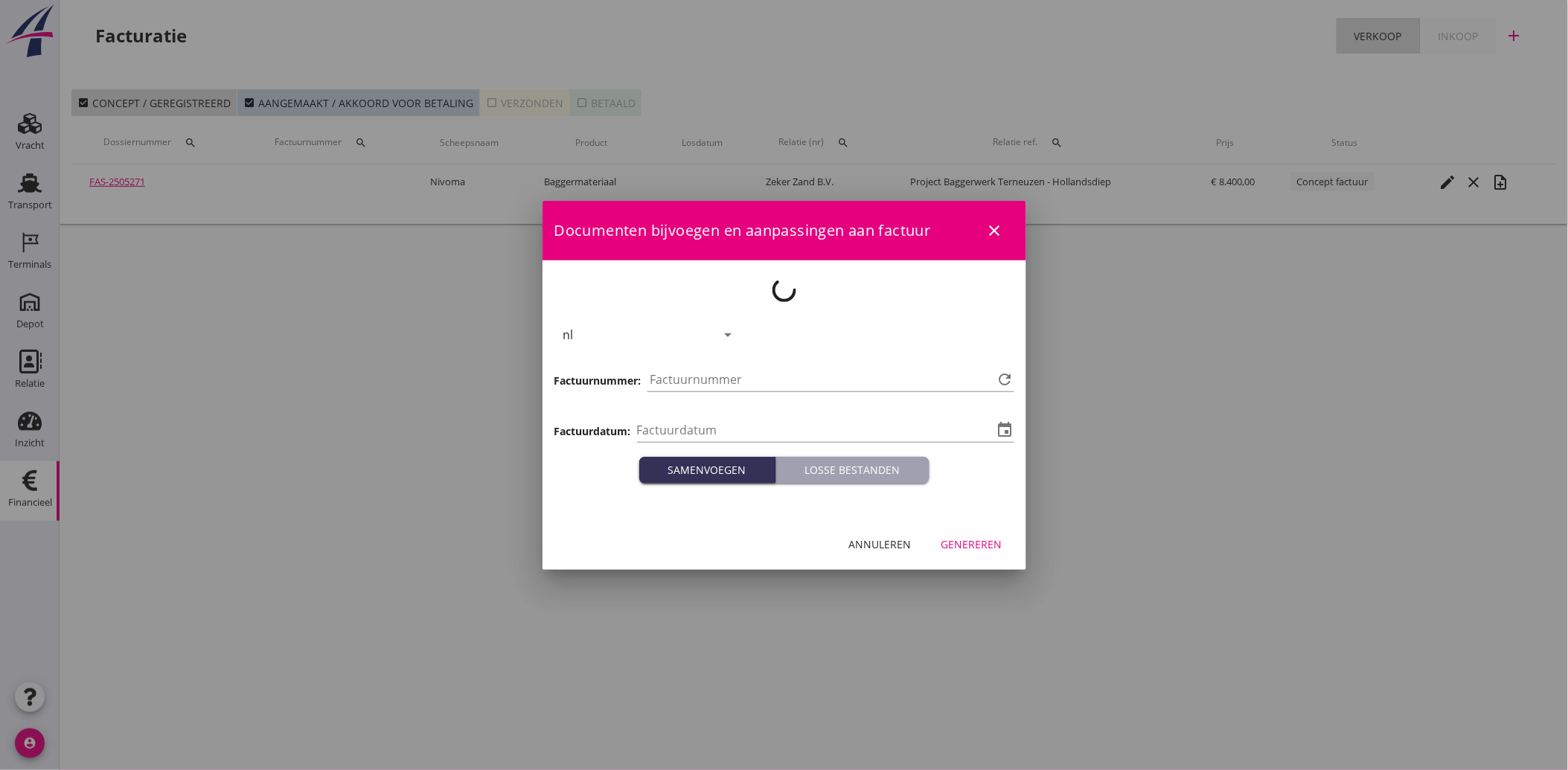
type input "[DATE]"
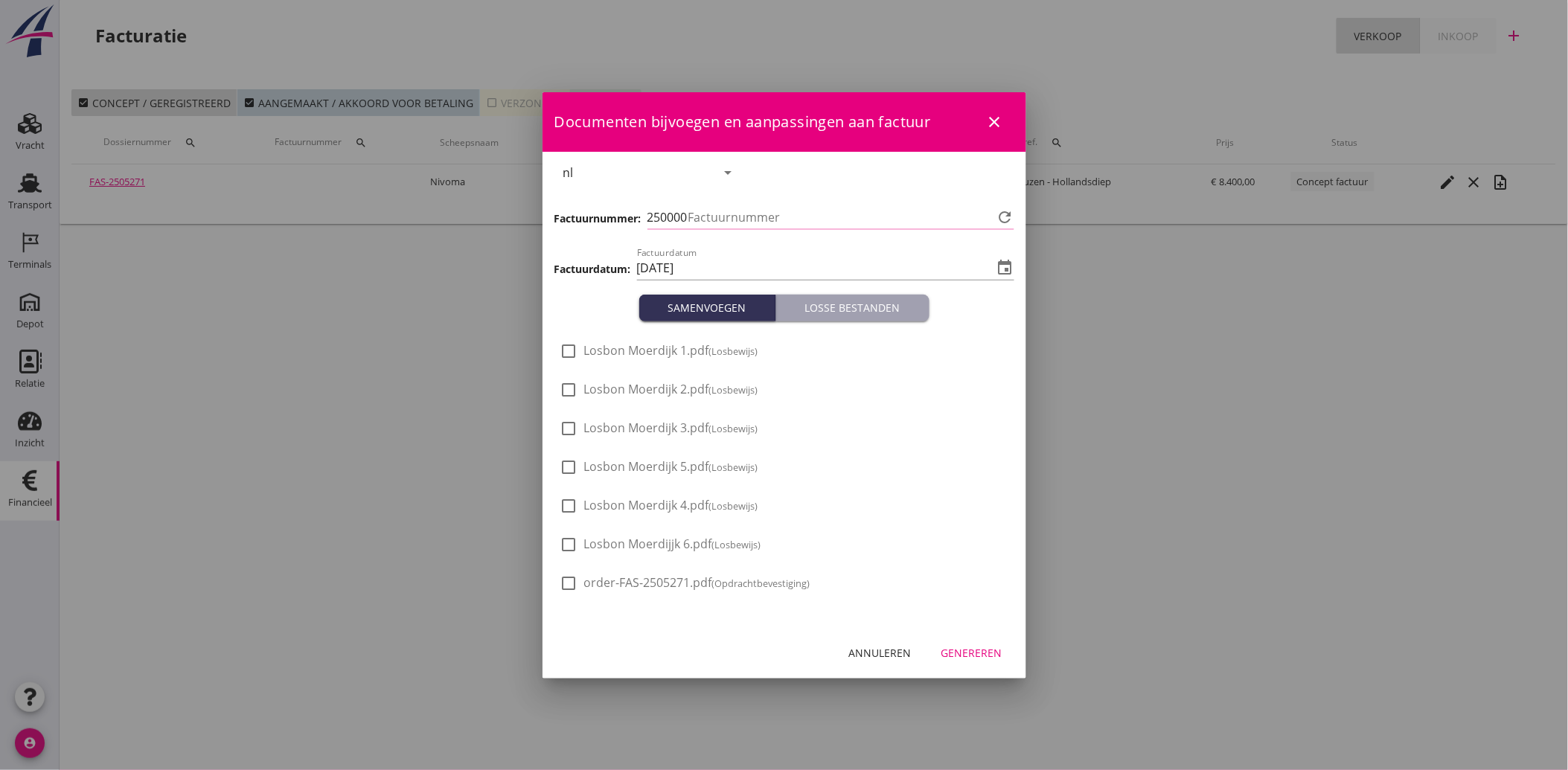
type input "3977"
click at [619, 538] on span "Losbon Moerdijjk 6.pdf (Losbewijs)" at bounding box center [673, 545] width 177 height 16
checkbox input "true"
click at [971, 657] on div "Genereren" at bounding box center [972, 653] width 61 height 16
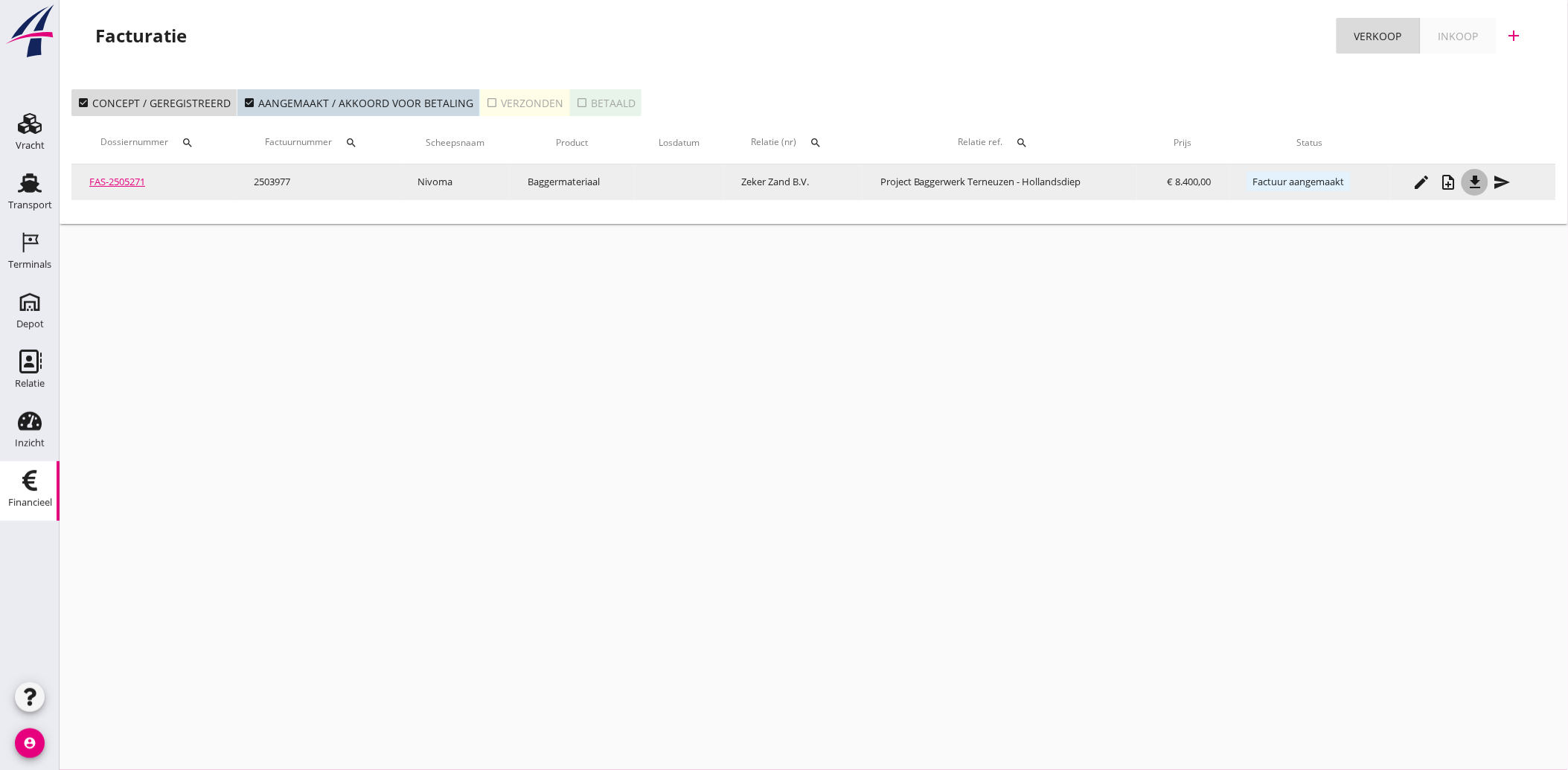
click at [1489, 179] on div "file_download" at bounding box center [1475, 182] width 27 height 18
click at [1509, 181] on icon "send" at bounding box center [1502, 182] width 18 height 18
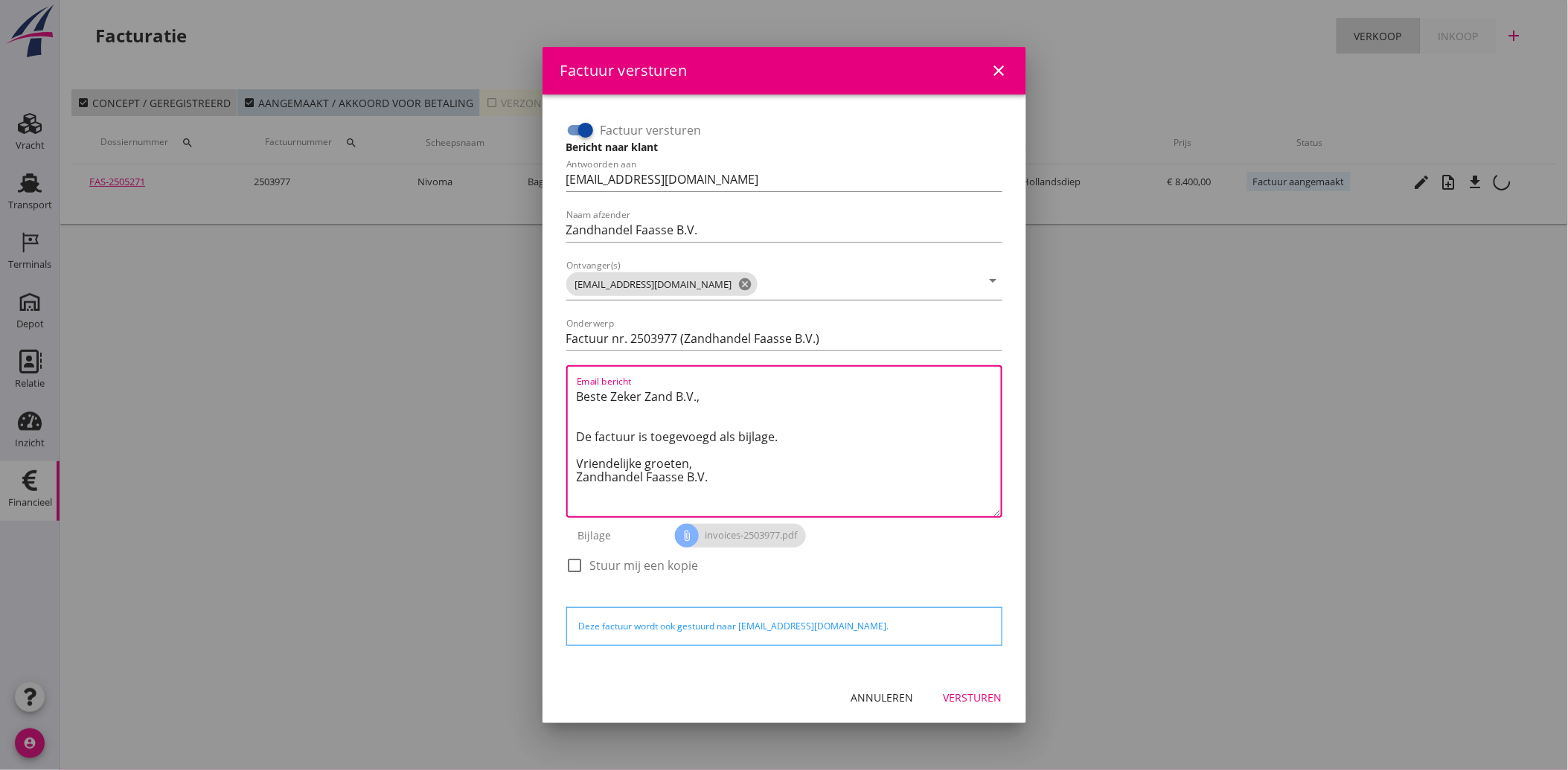
drag, startPoint x: 741, startPoint y: 476, endPoint x: 577, endPoint y: 367, distance: 196.9
click at [577, 367] on div "Email bericht Beste Zeker Zand B.V., De factuur is toegevoegd als bijlage. Vrie…" at bounding box center [789, 441] width 424 height 149
paste textarea "Geachte heer/mevrouw, Hierbij zenden wij u onze factuur i.v.m. de door ons aan …"
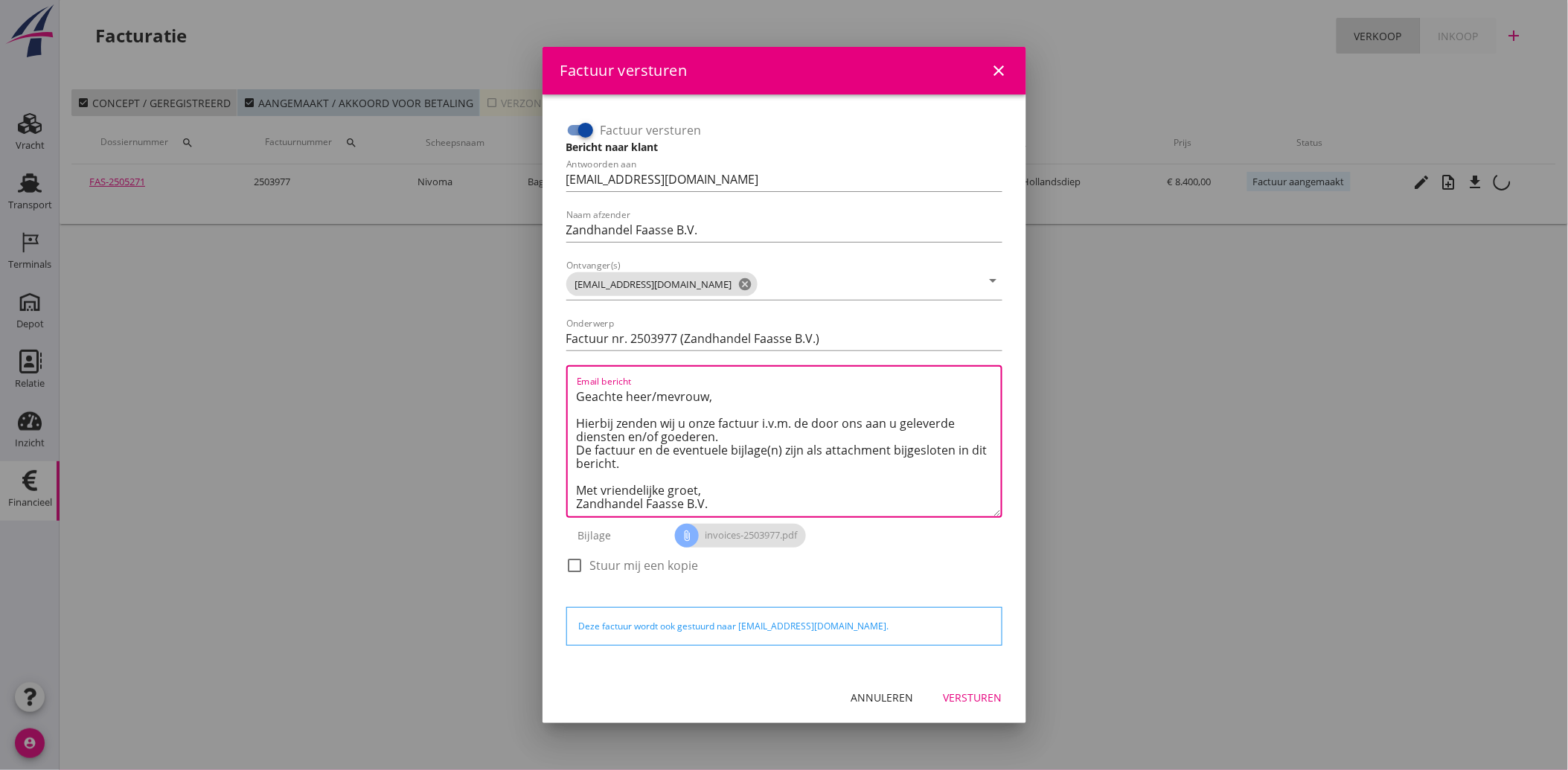
type textarea "Geachte heer/mevrouw, Hierbij zenden wij u onze factuur i.v.m. de door ons aan …"
click at [965, 689] on div "Versturen" at bounding box center [973, 697] width 59 height 16
